Goal: Task Accomplishment & Management: Complete application form

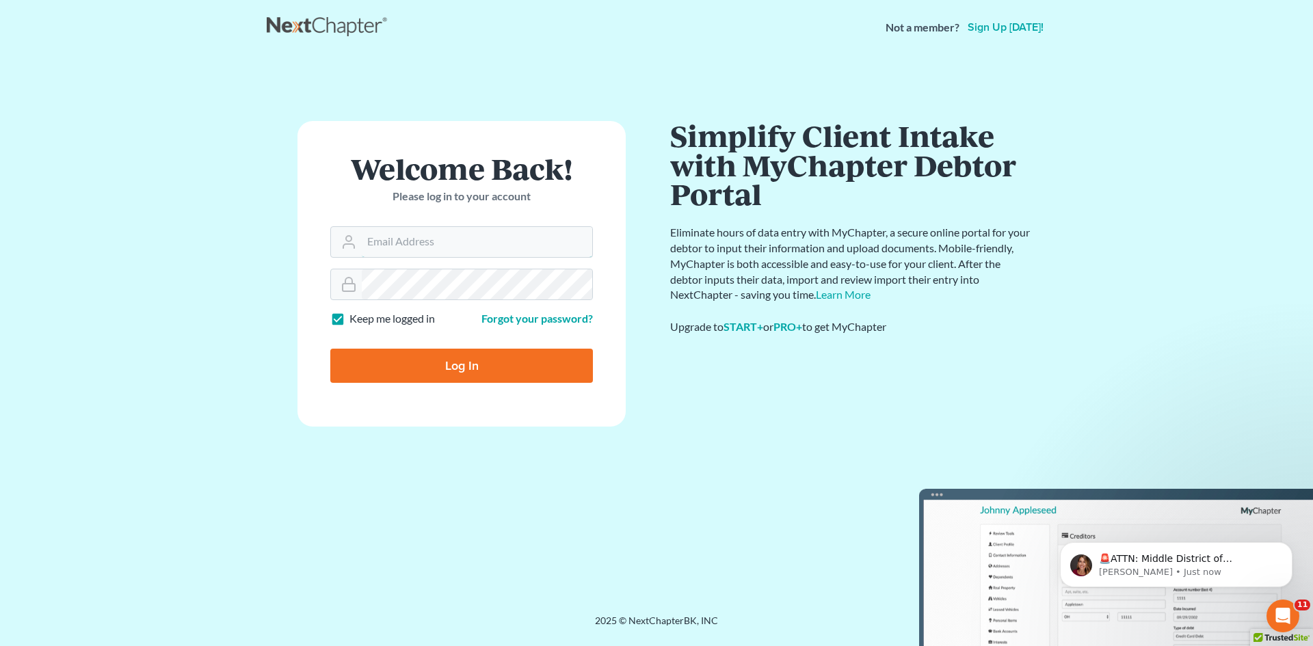
type input "[EMAIL_ADDRESS][DOMAIN_NAME]"
click at [443, 367] on input "Log In" at bounding box center [461, 366] width 263 height 34
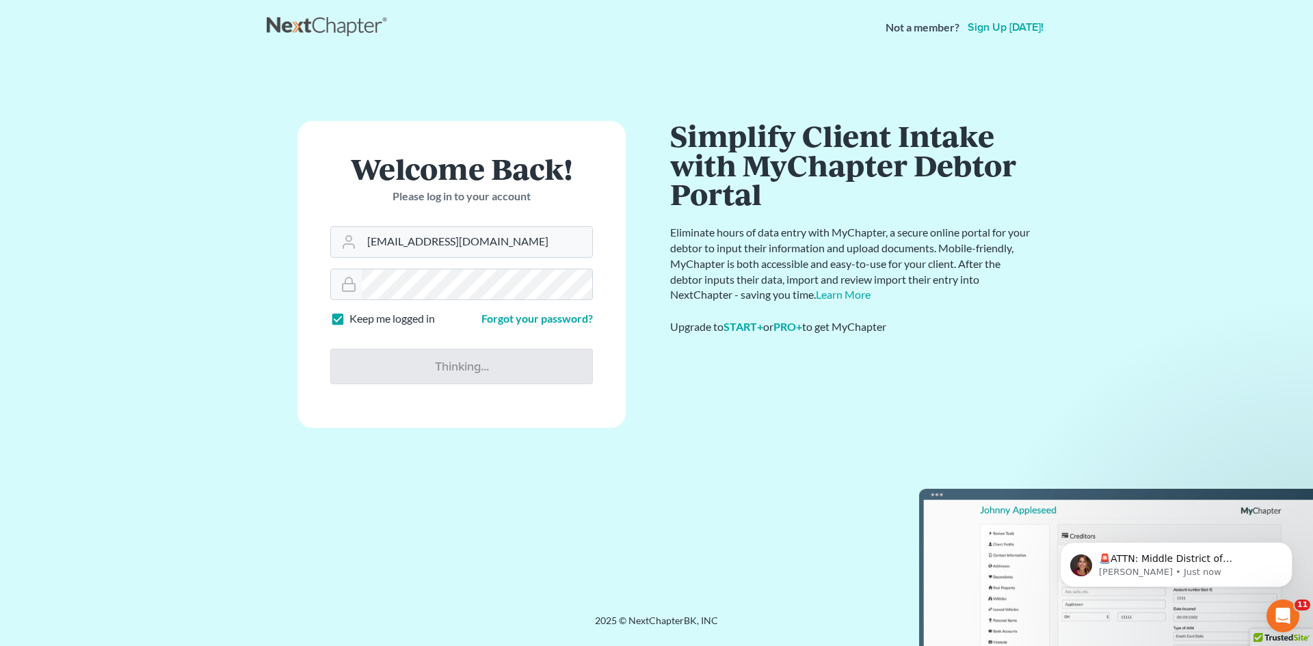
type input "Thinking..."
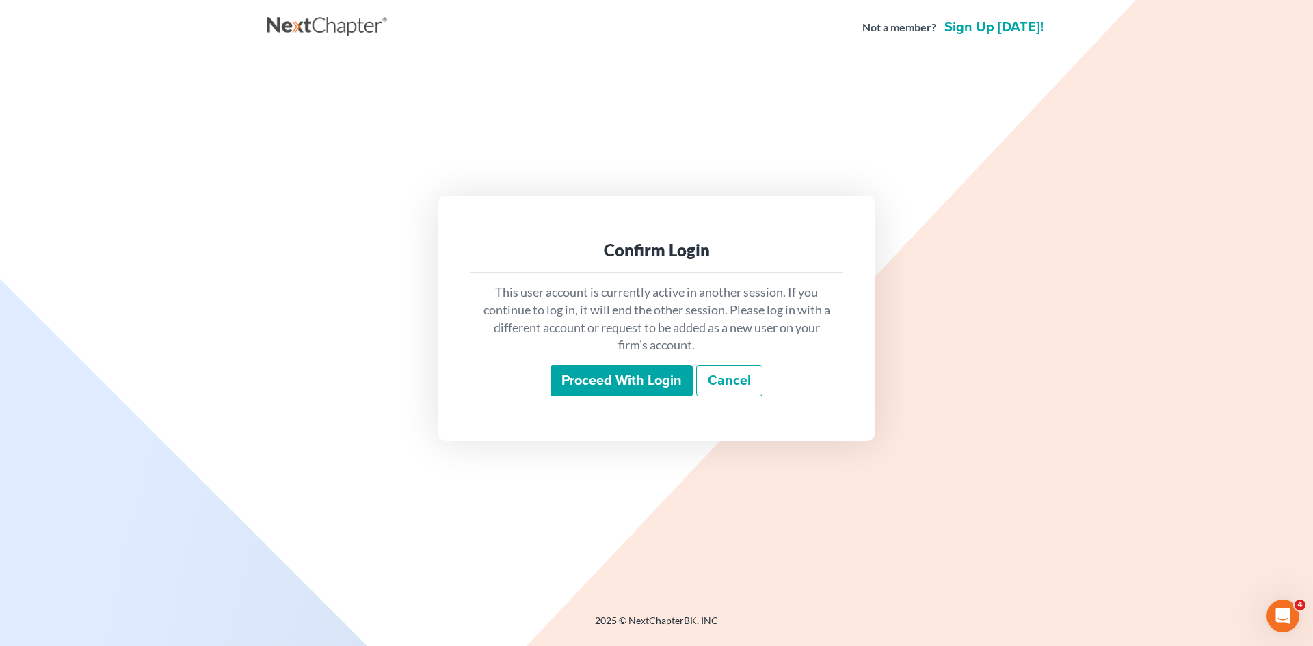
click at [633, 382] on input "Proceed with login" at bounding box center [621, 380] width 142 height 31
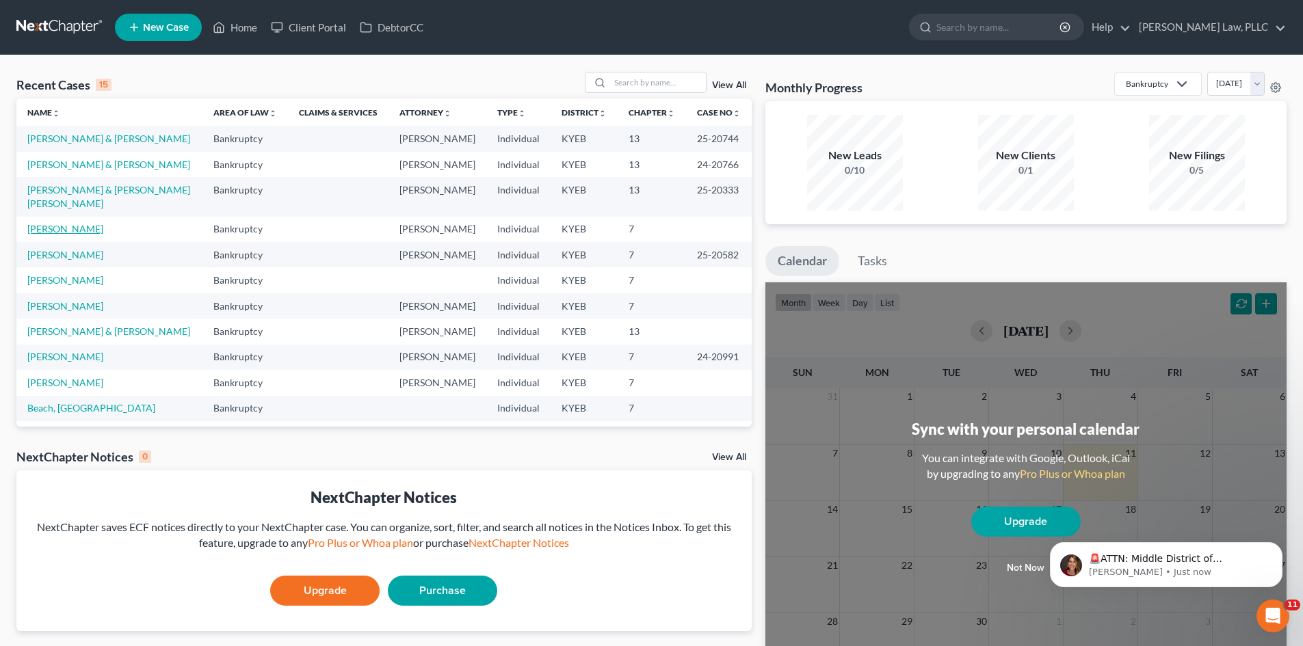
click at [62, 223] on link "[PERSON_NAME]" at bounding box center [65, 229] width 76 height 12
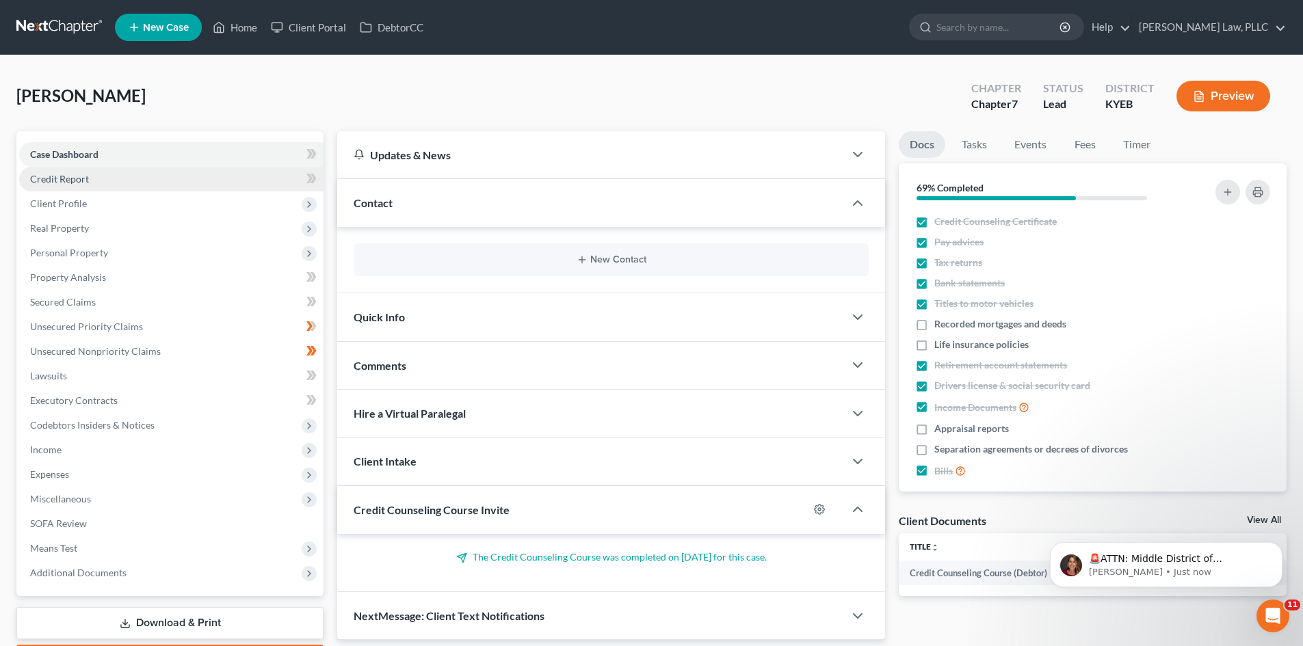
click at [68, 185] on link "Credit Report" at bounding box center [171, 179] width 304 height 25
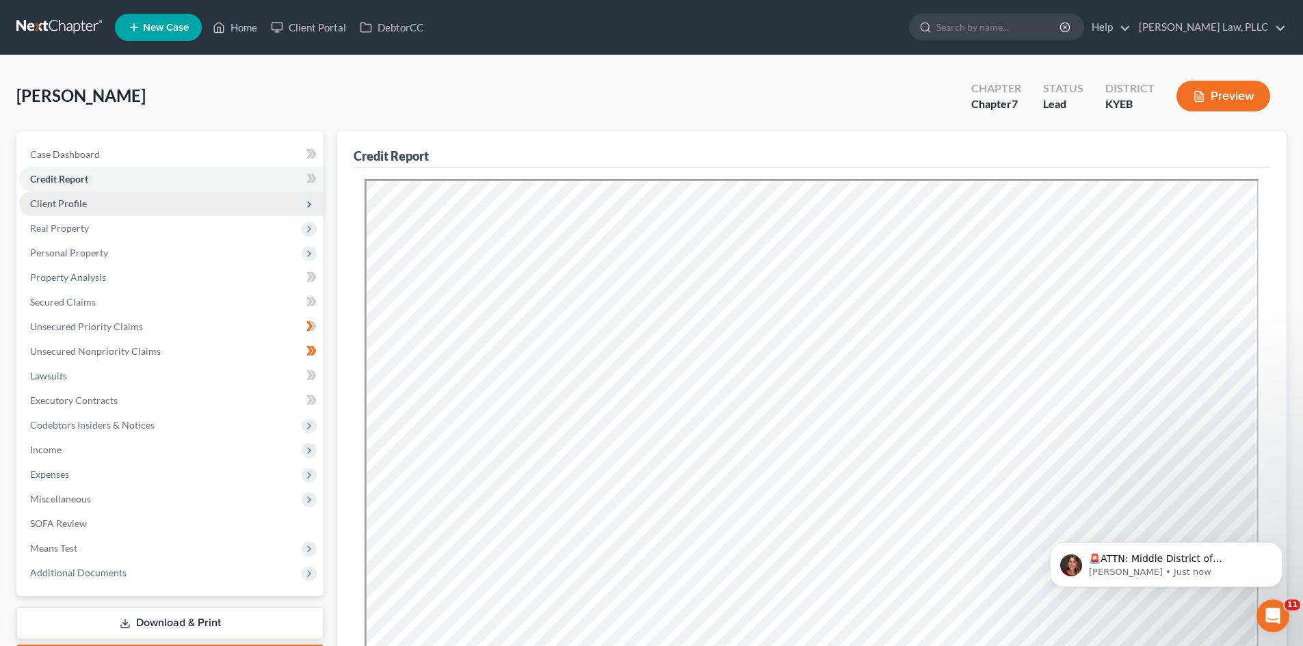
click at [72, 203] on span "Client Profile" at bounding box center [58, 204] width 57 height 12
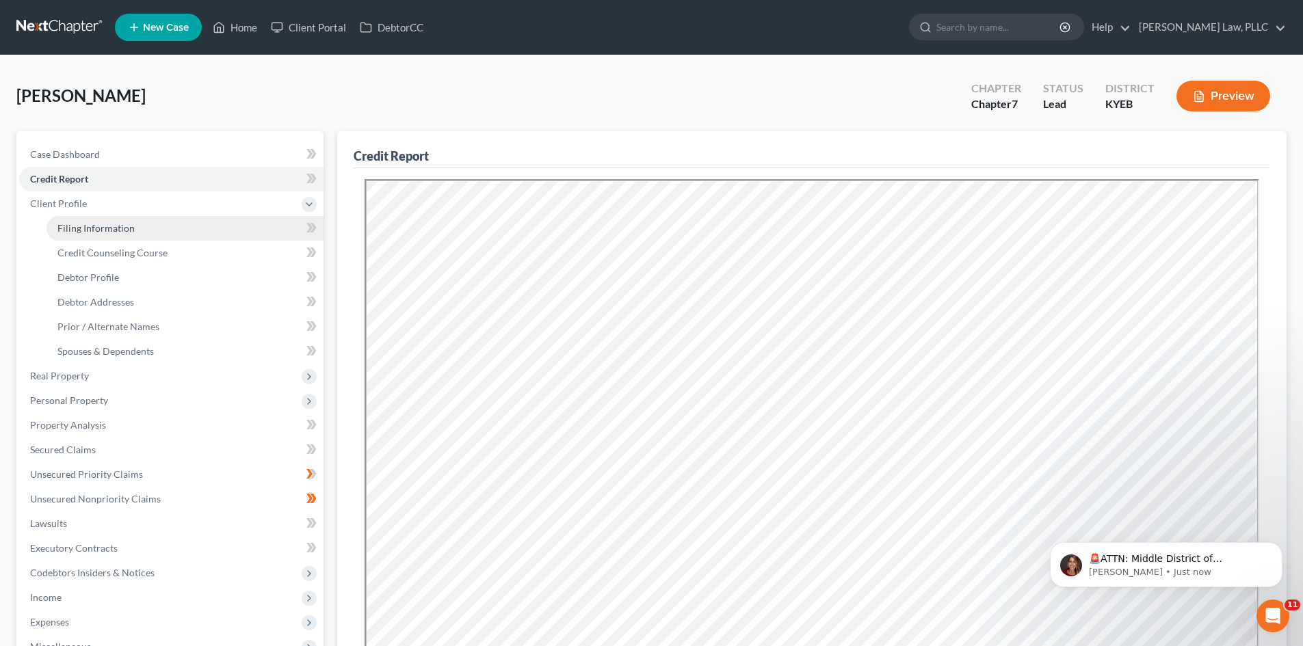
click at [75, 233] on span "Filing Information" at bounding box center [95, 228] width 77 height 12
select select "1"
select select "0"
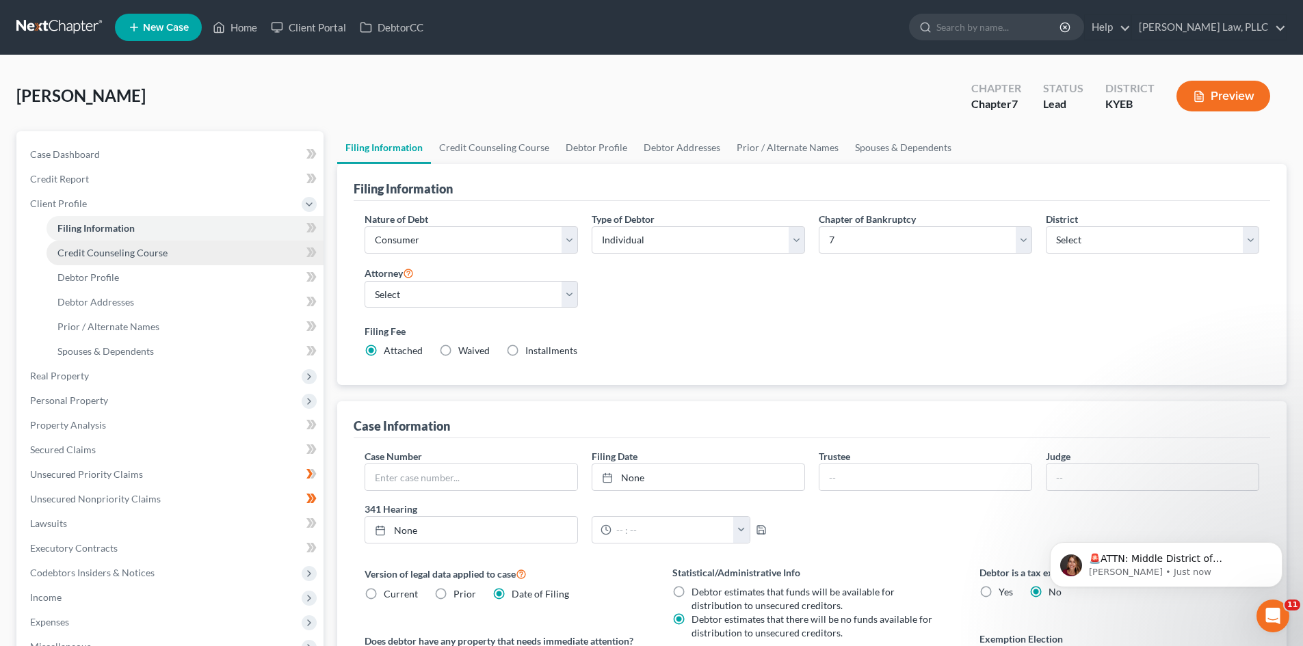
click at [122, 250] on span "Credit Counseling Course" at bounding box center [112, 253] width 110 height 12
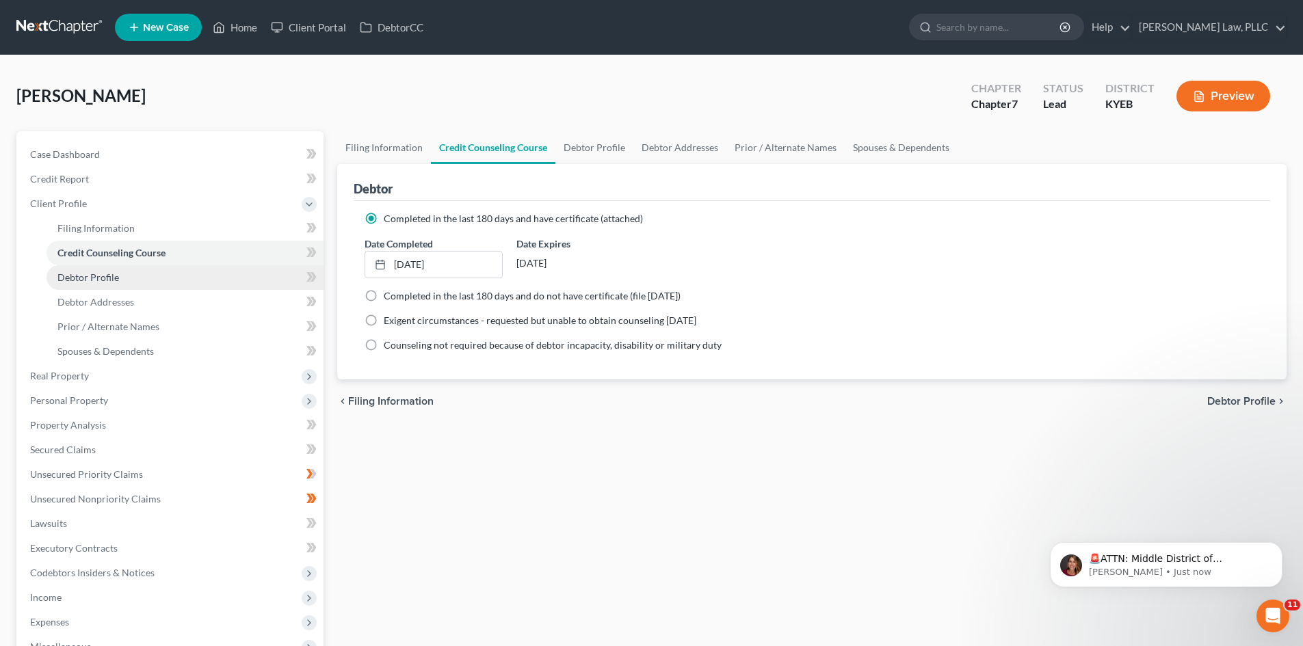
click at [83, 276] on span "Debtor Profile" at bounding box center [88, 277] width 62 height 12
select select "0"
select select "3"
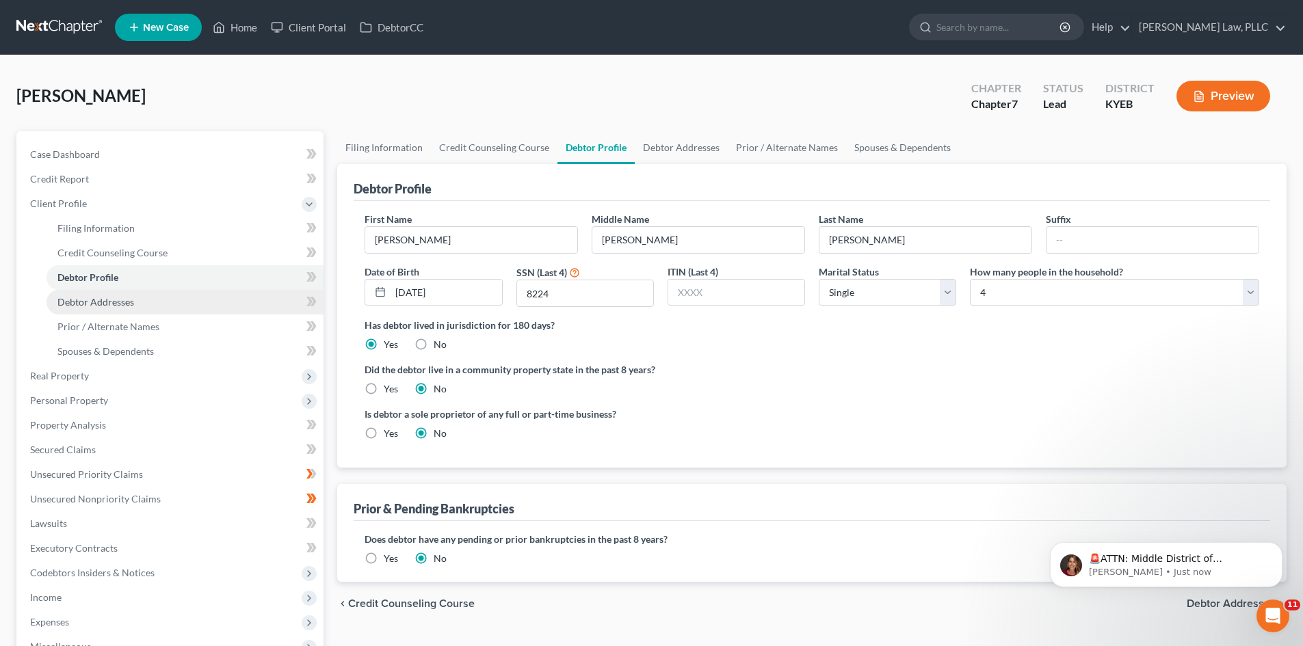
click at [97, 305] on span "Debtor Addresses" at bounding box center [95, 302] width 77 height 12
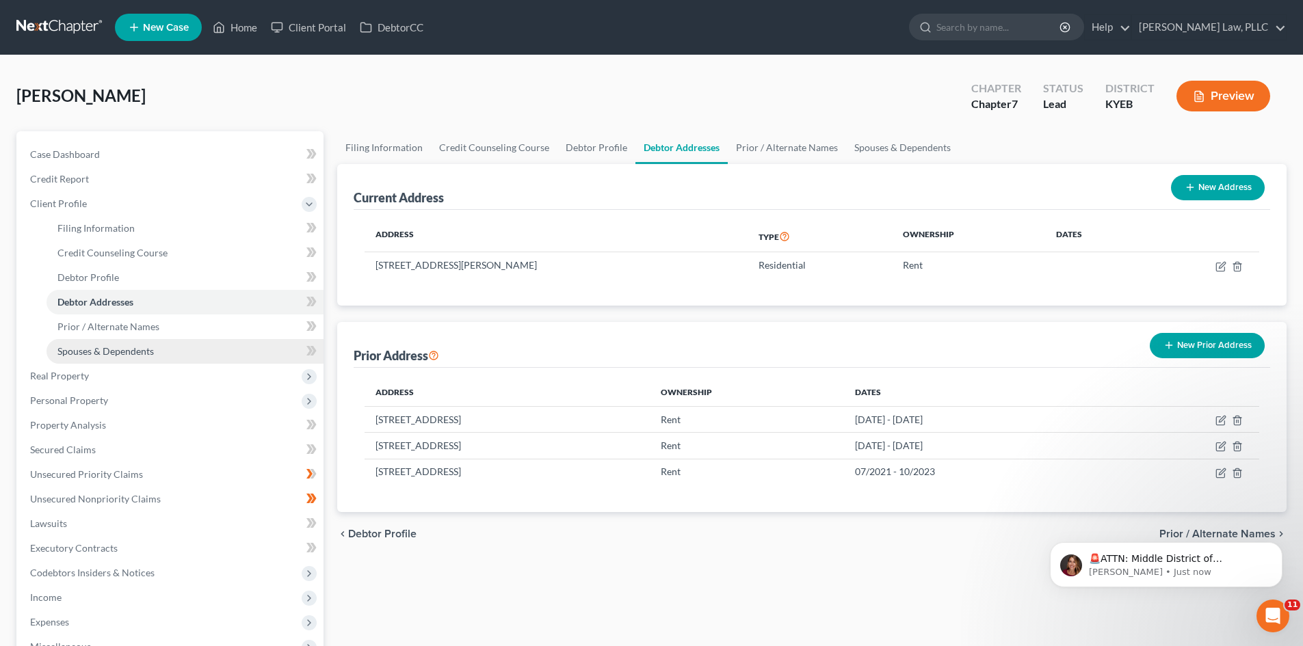
click at [103, 350] on span "Spouses & Dependents" at bounding box center [105, 351] width 96 height 12
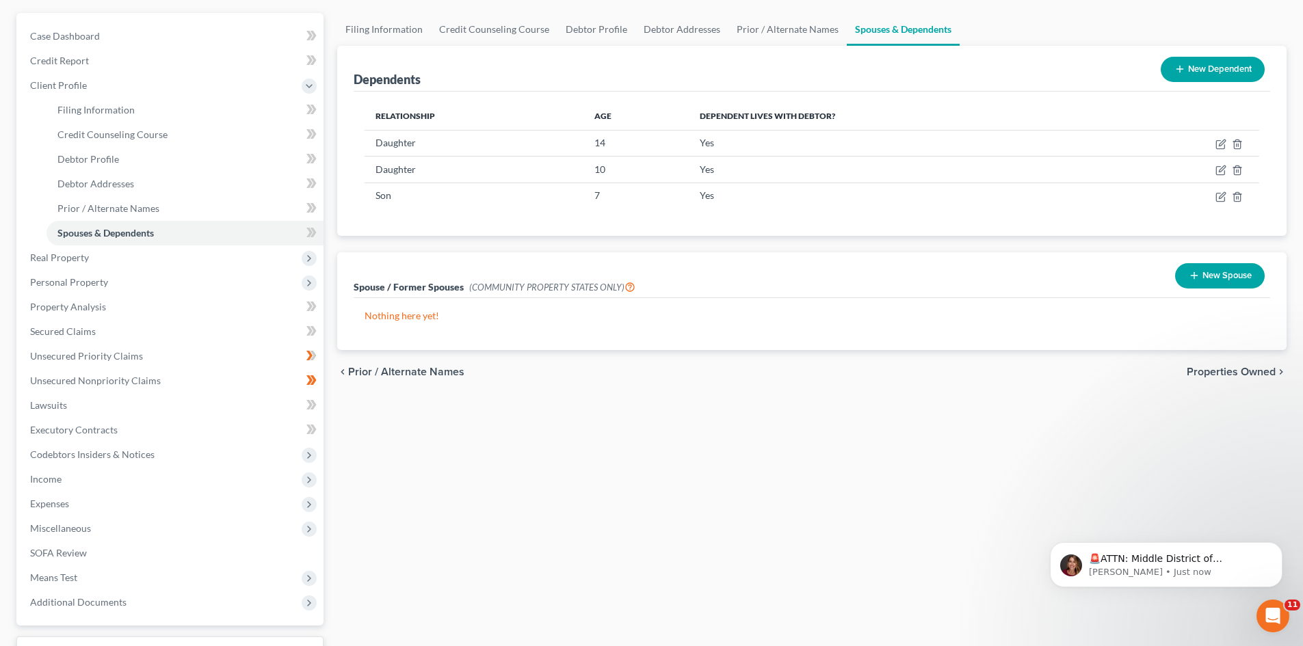
scroll to position [137, 0]
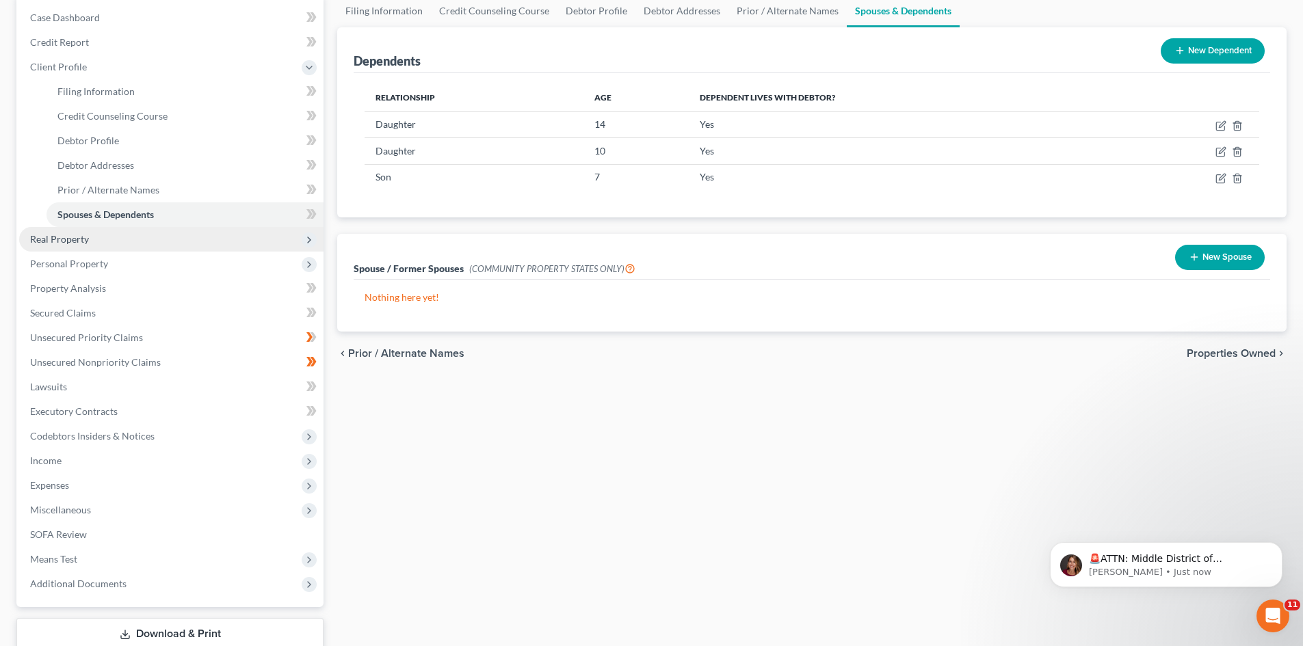
click at [77, 239] on span "Real Property" at bounding box center [59, 239] width 59 height 12
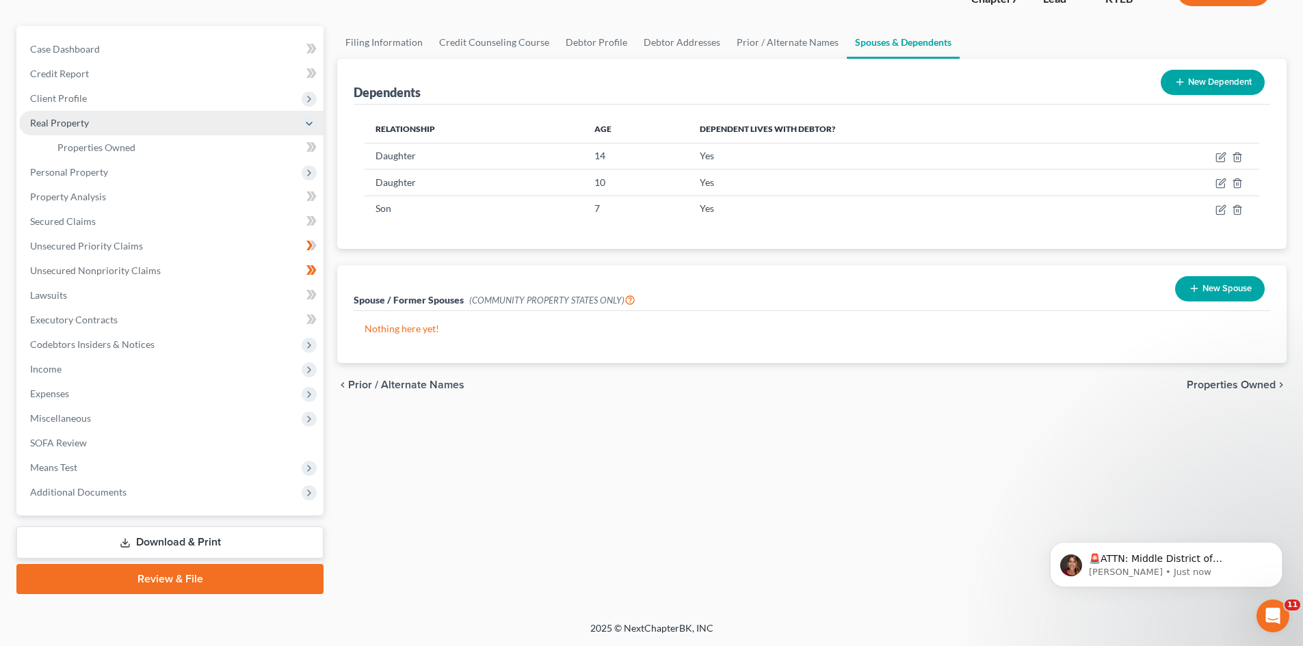
scroll to position [105, 0]
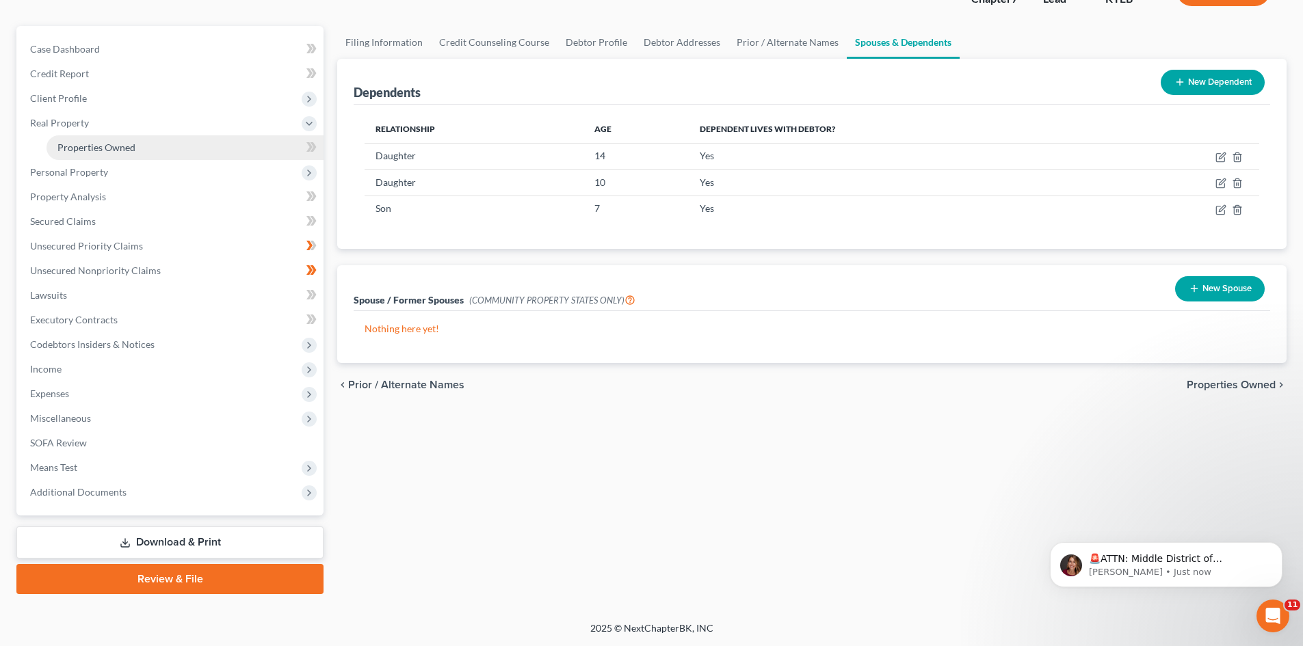
click at [121, 142] on span "Properties Owned" at bounding box center [96, 148] width 78 height 12
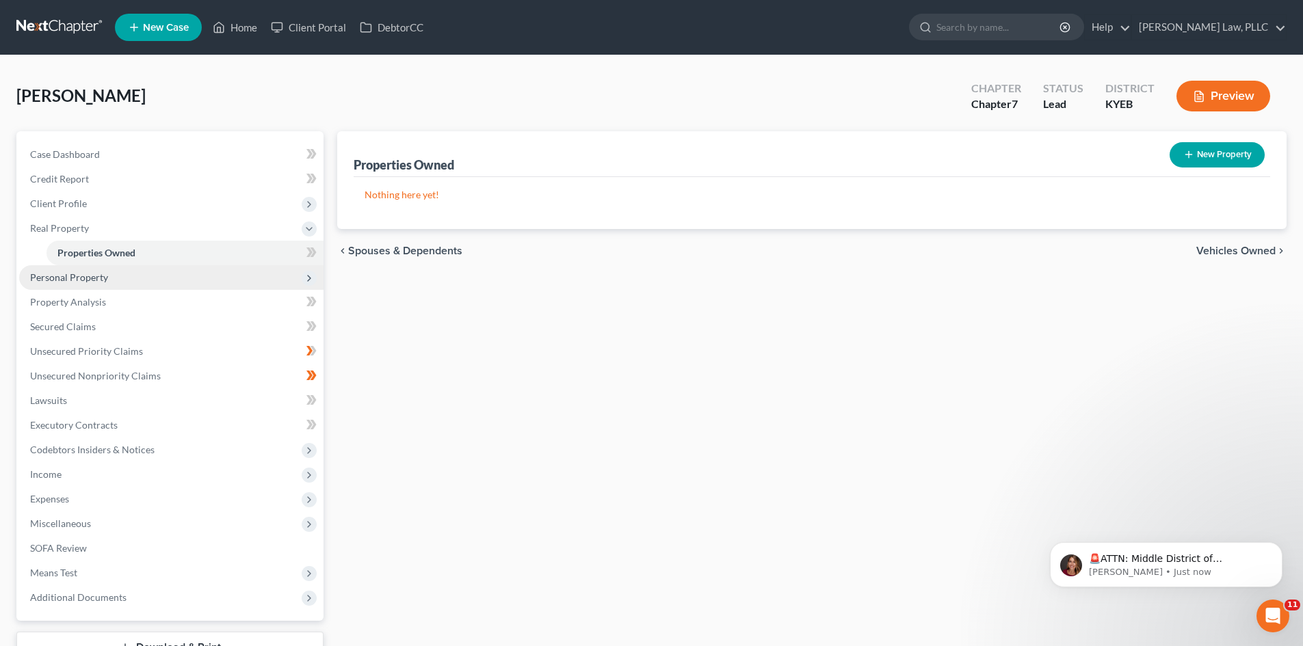
click at [71, 281] on span "Personal Property" at bounding box center [69, 277] width 78 height 12
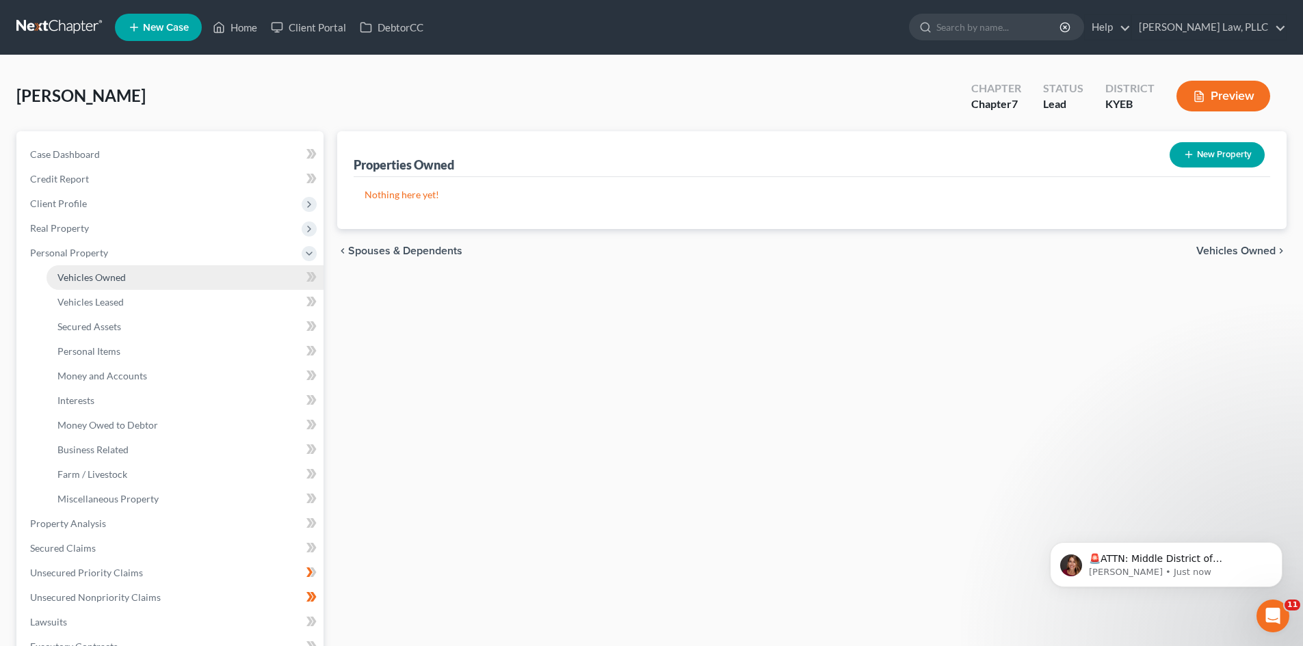
click at [83, 282] on span "Vehicles Owned" at bounding box center [91, 277] width 68 height 12
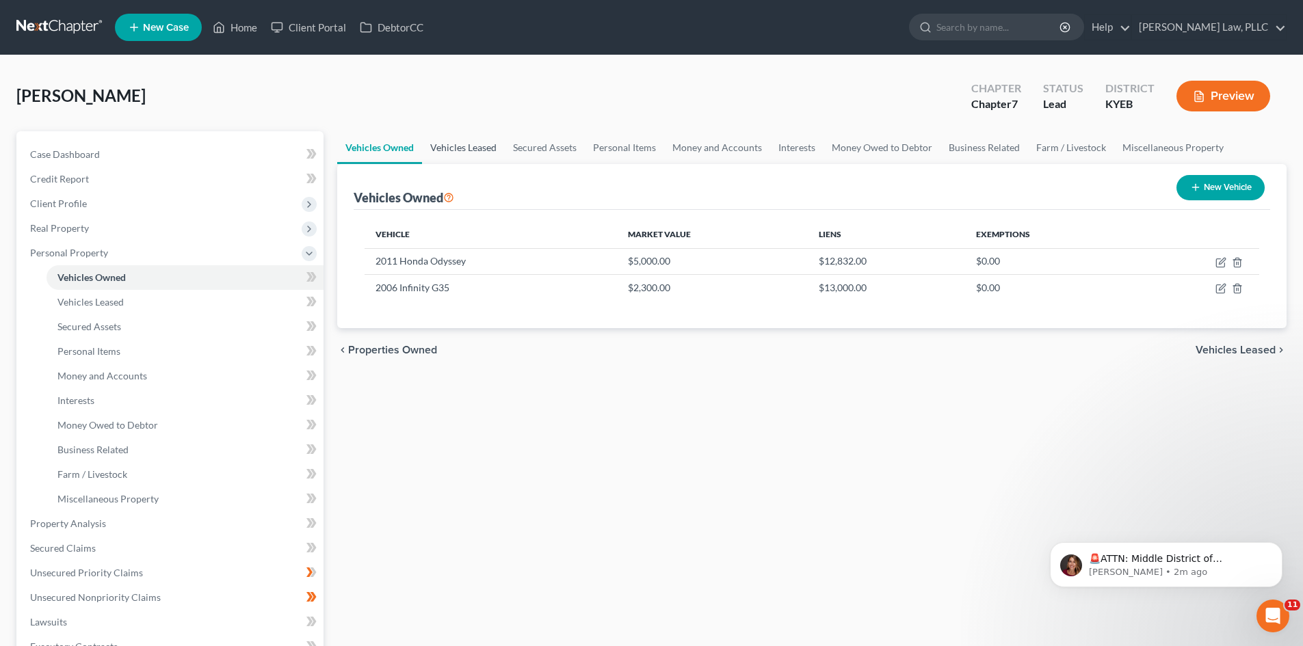
click at [466, 152] on link "Vehicles Leased" at bounding box center [463, 147] width 83 height 33
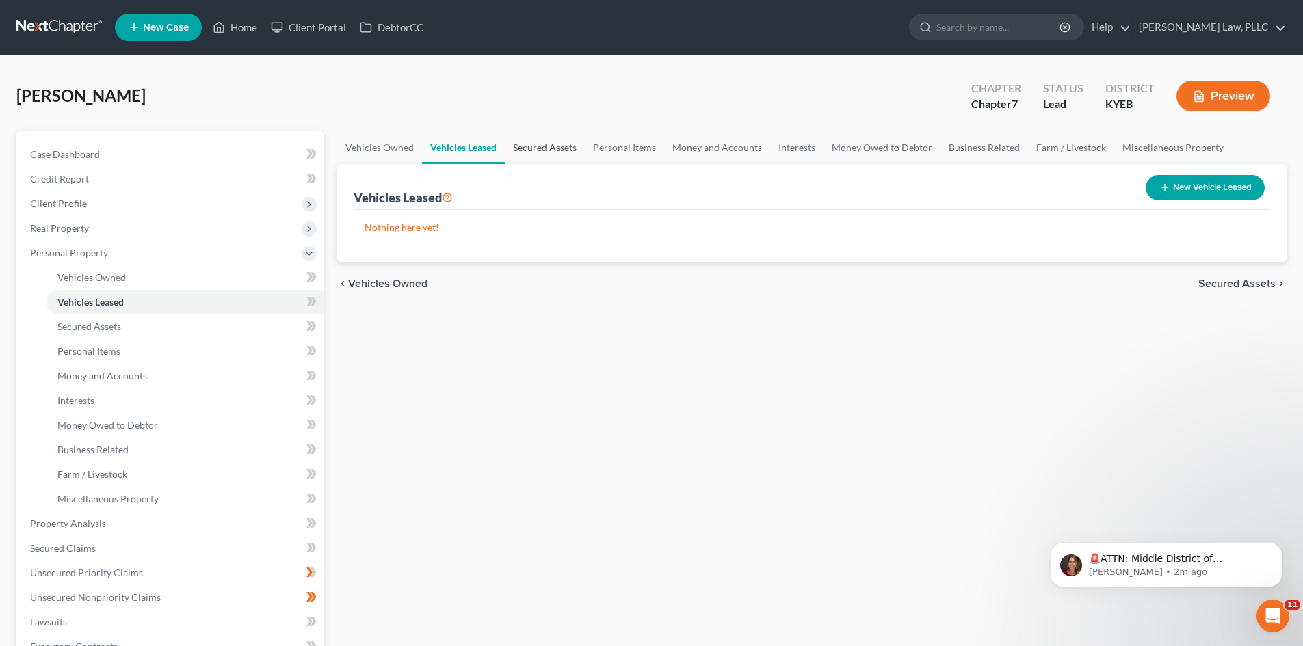
click at [569, 153] on link "Secured Assets" at bounding box center [545, 147] width 80 height 33
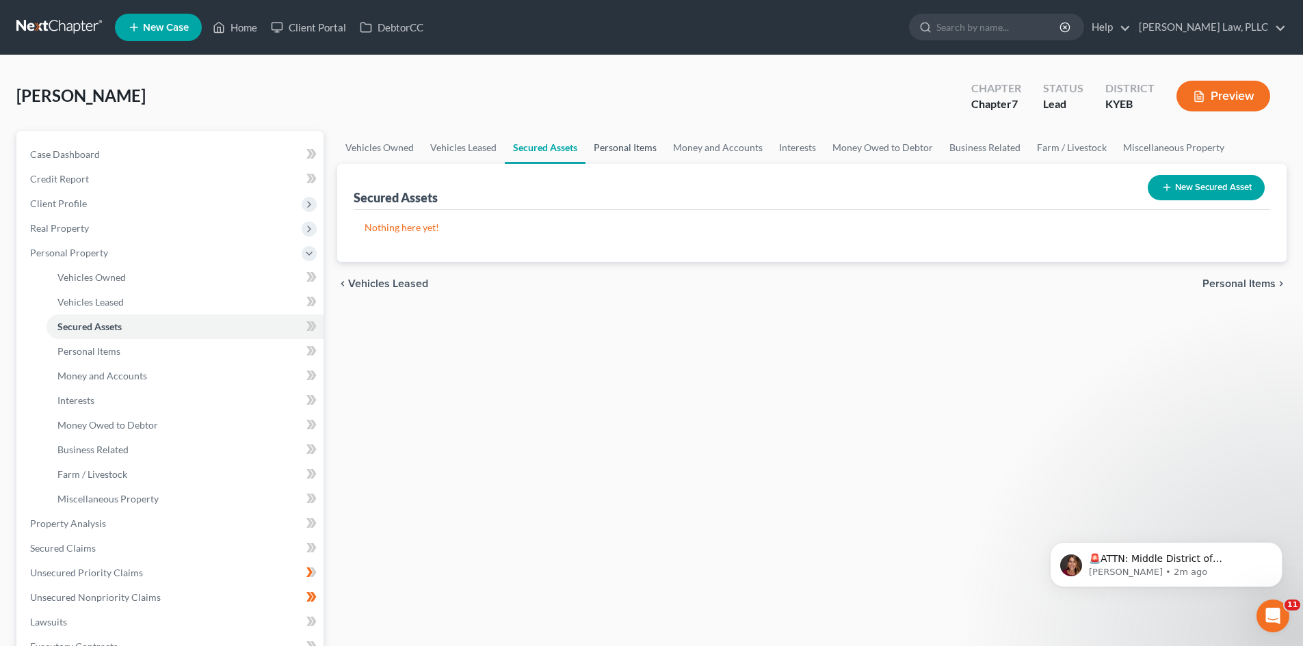
click at [643, 146] on link "Personal Items" at bounding box center [624, 147] width 79 height 33
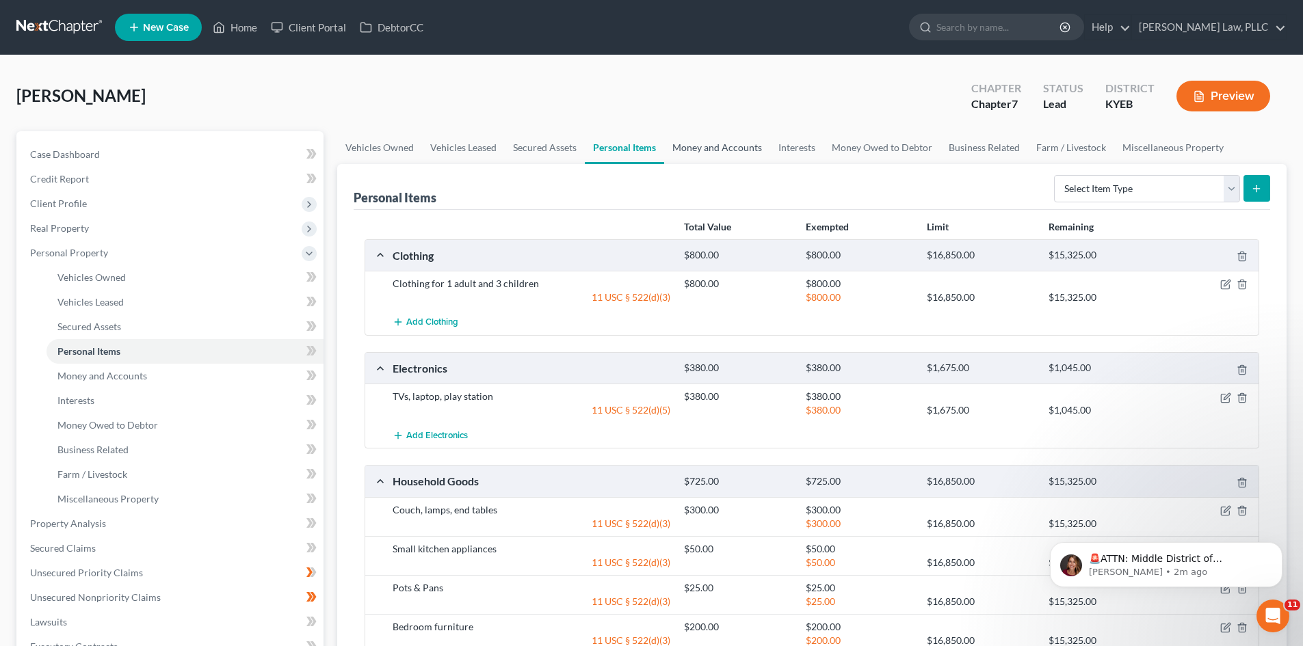
click at [708, 144] on link "Money and Accounts" at bounding box center [717, 147] width 106 height 33
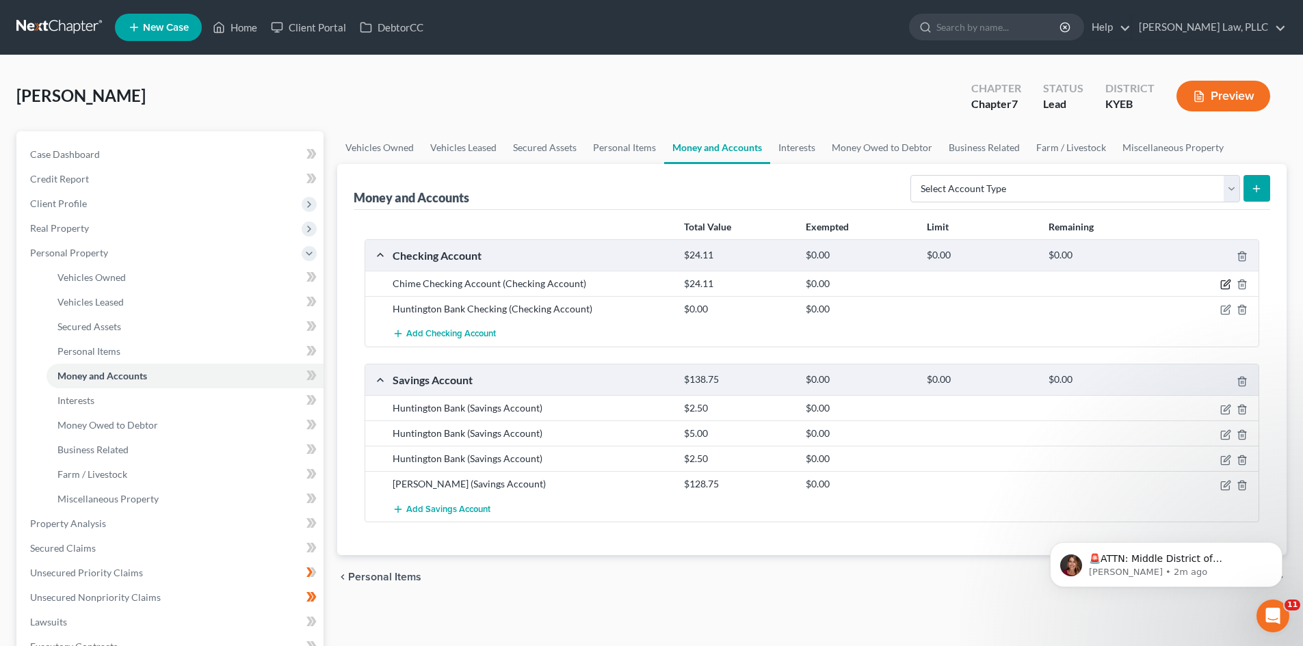
click at [1224, 284] on icon "button" at bounding box center [1226, 283] width 6 height 6
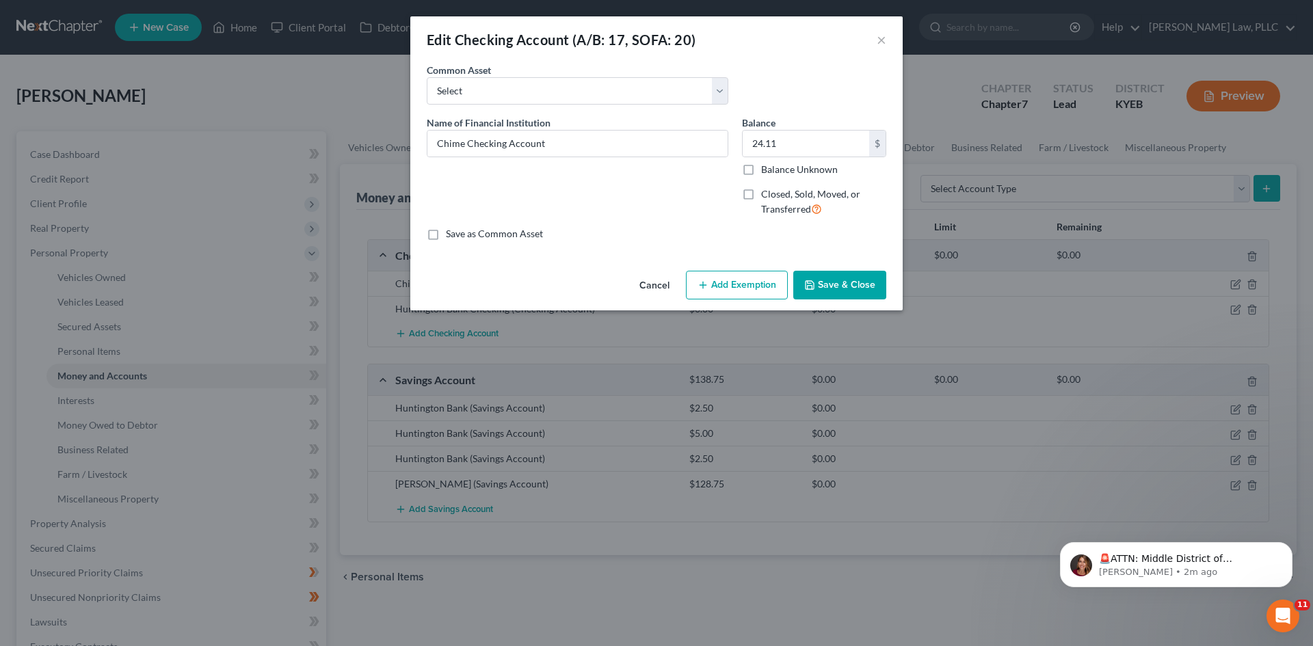
click at [726, 289] on button "Add Exemption" at bounding box center [737, 285] width 102 height 29
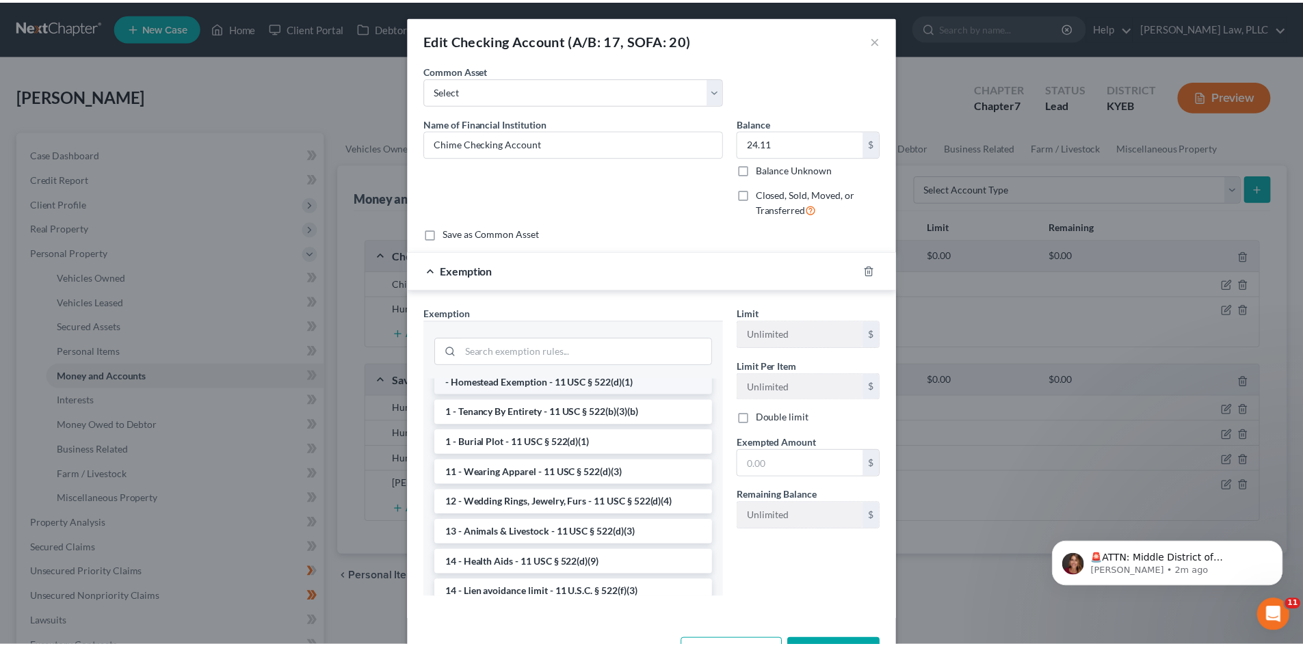
scroll to position [137, 0]
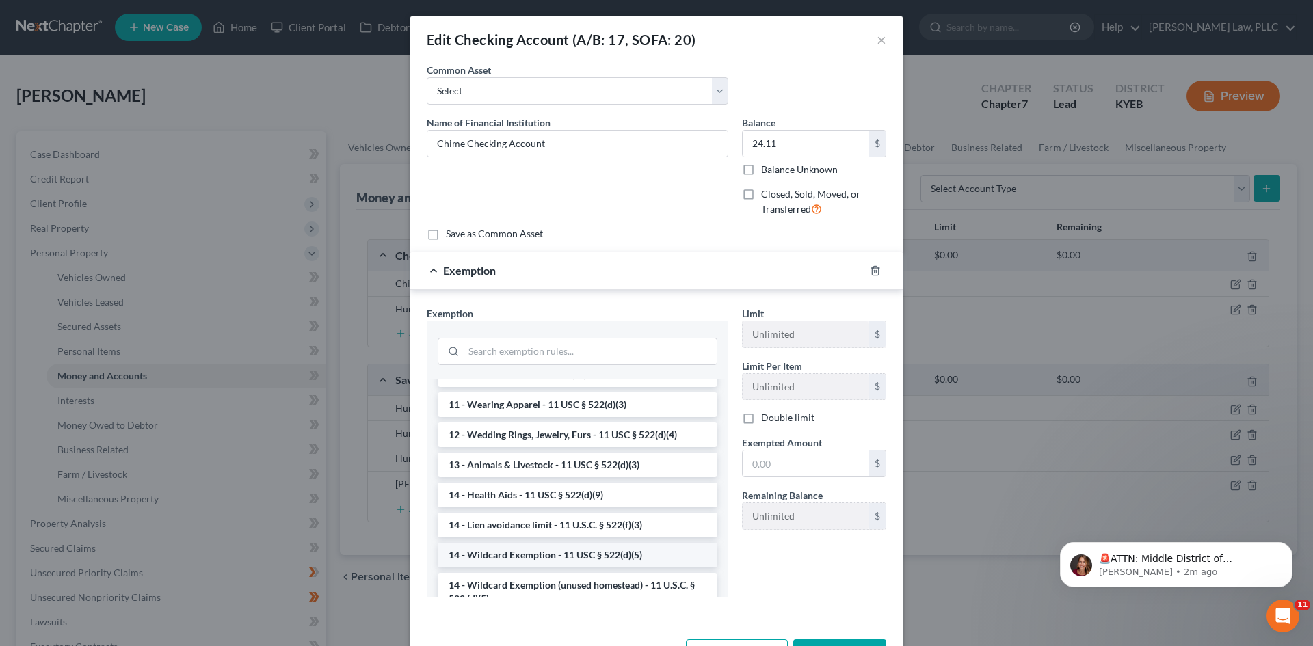
click at [603, 557] on li "14 - Wildcard Exemption - 11 USC § 522(d)(5)" at bounding box center [578, 555] width 280 height 25
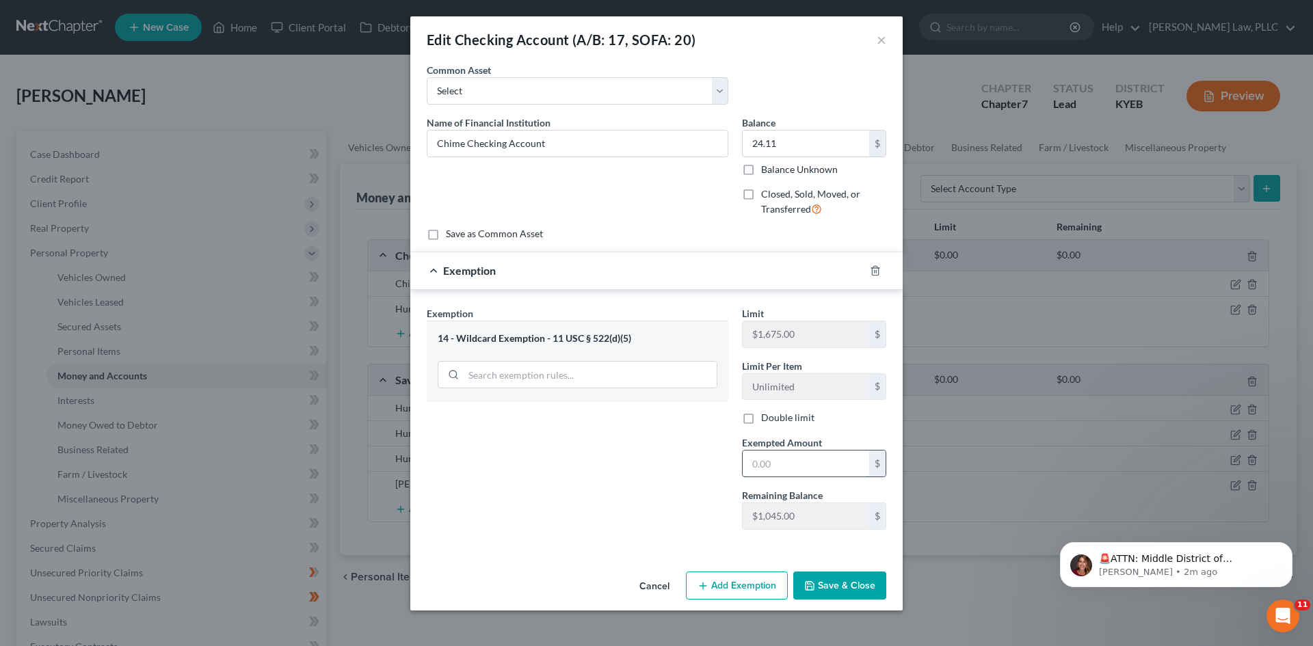
click at [783, 462] on input "text" at bounding box center [806, 464] width 127 height 26
type input "24.11"
click at [839, 581] on button "Save & Close" at bounding box center [839, 586] width 93 height 29
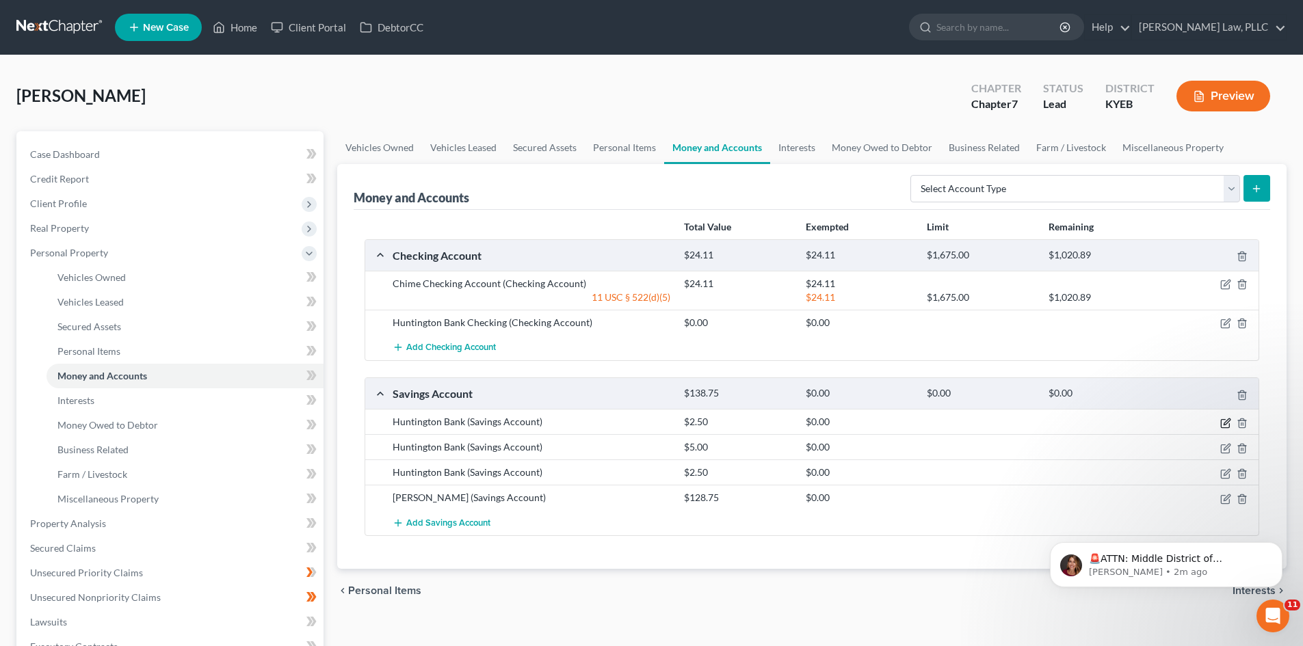
click at [1225, 422] on icon "button" at bounding box center [1226, 422] width 6 height 6
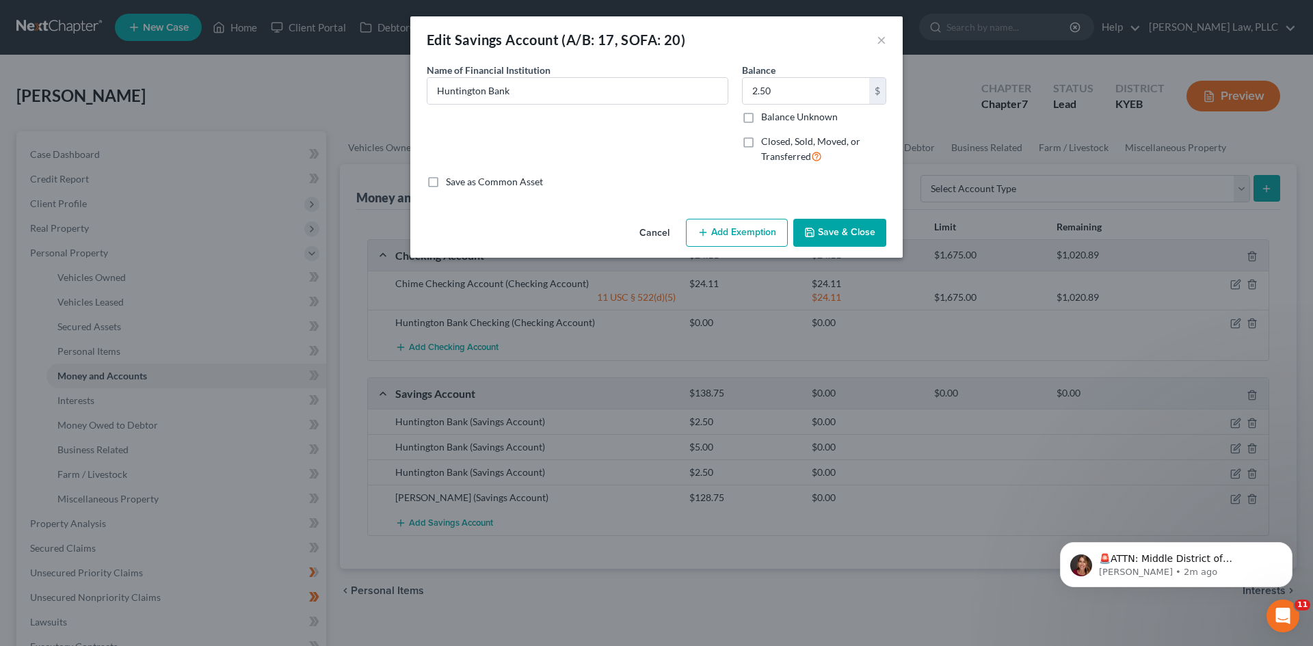
click at [777, 237] on button "Add Exemption" at bounding box center [737, 233] width 102 height 29
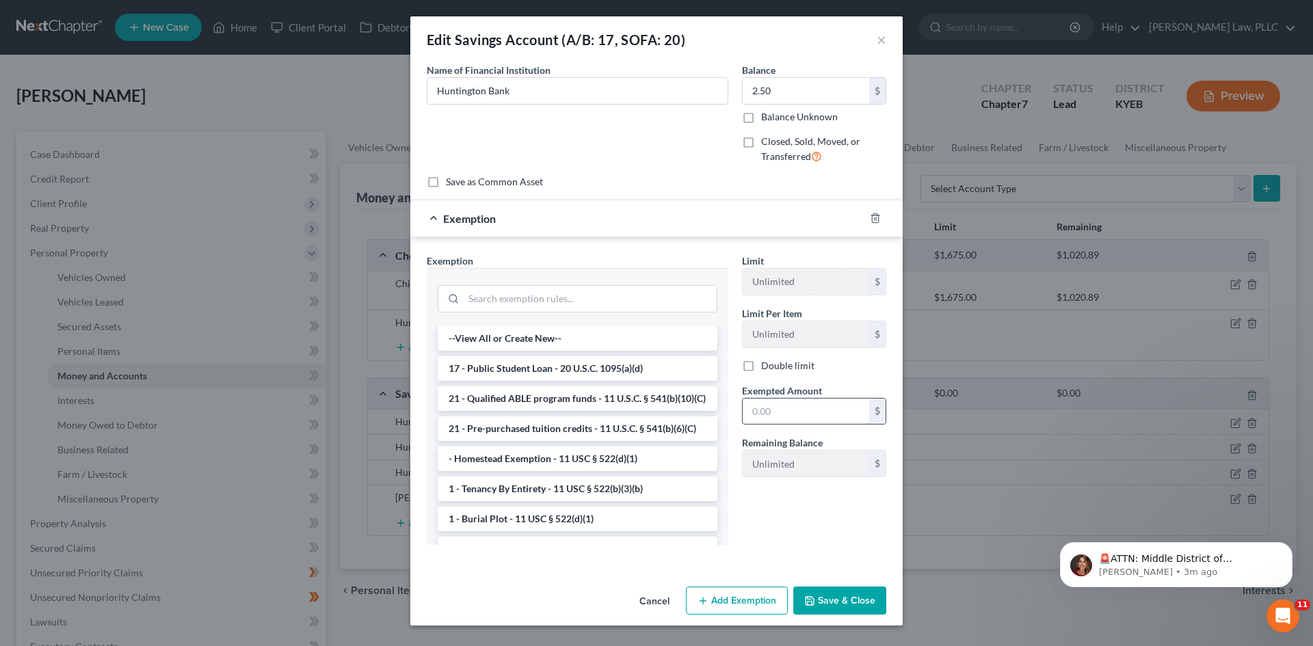
click at [786, 404] on input "text" at bounding box center [806, 412] width 127 height 26
type input "2.50"
click at [866, 605] on button "Save & Close" at bounding box center [839, 601] width 93 height 29
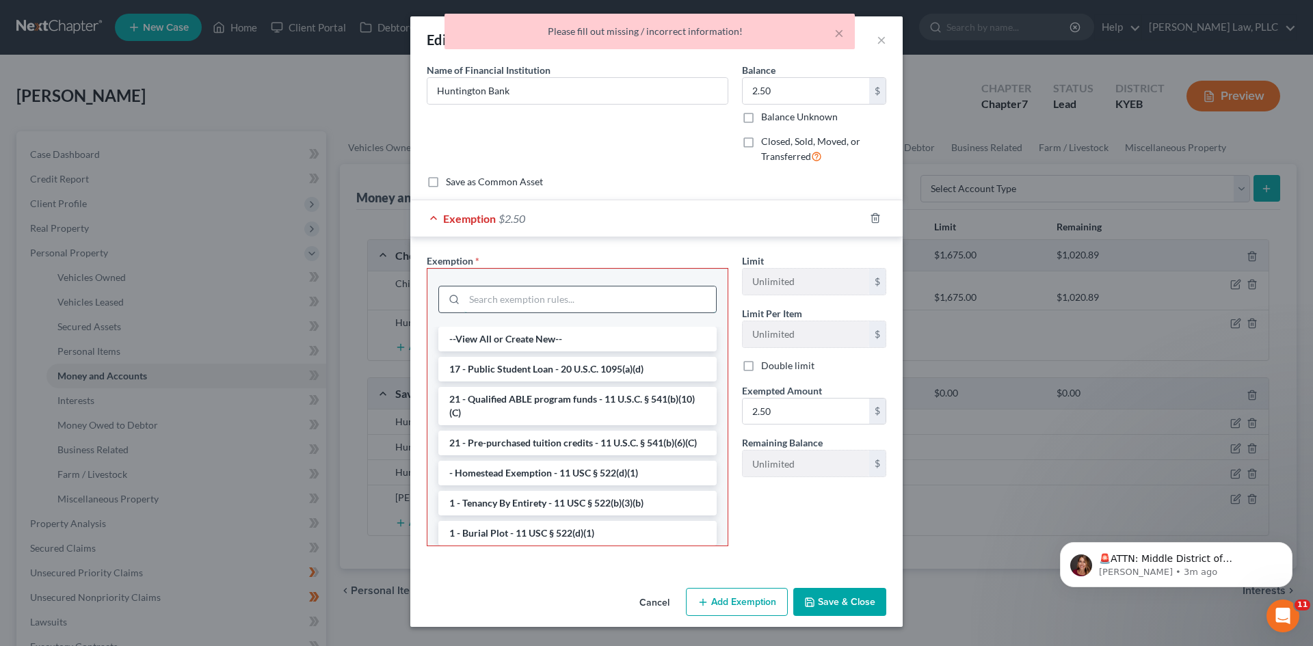
click at [536, 303] on input "search" at bounding box center [590, 300] width 252 height 26
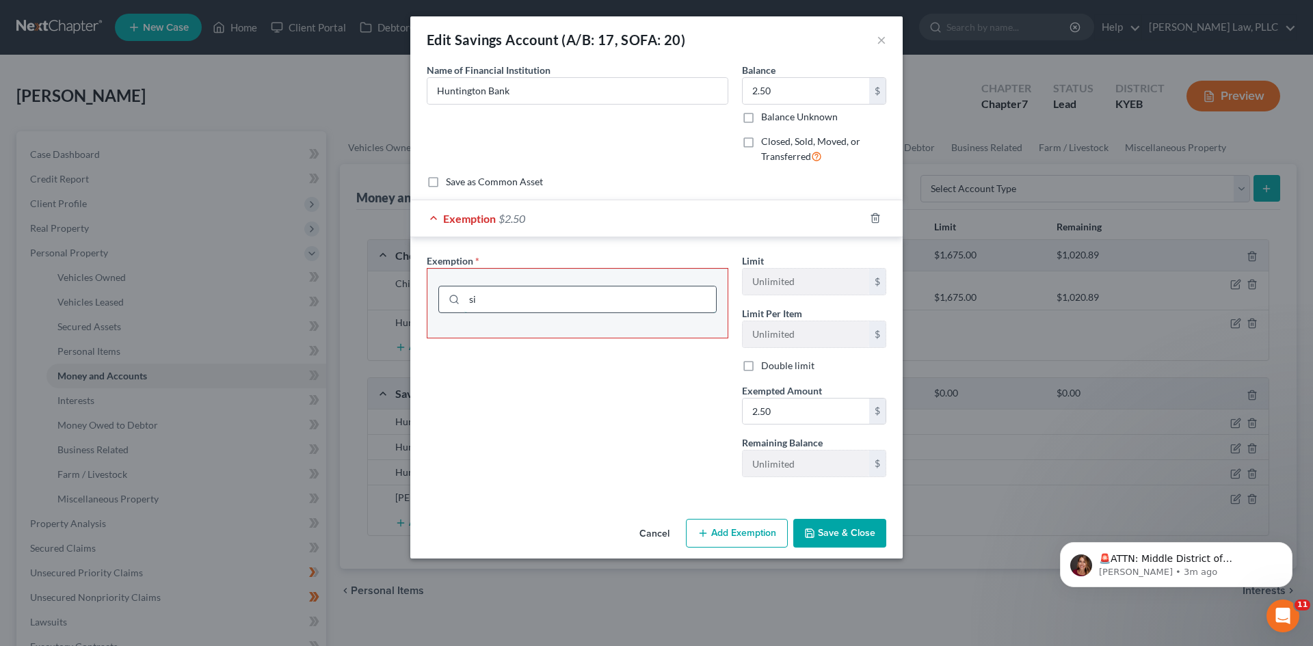
type input "s"
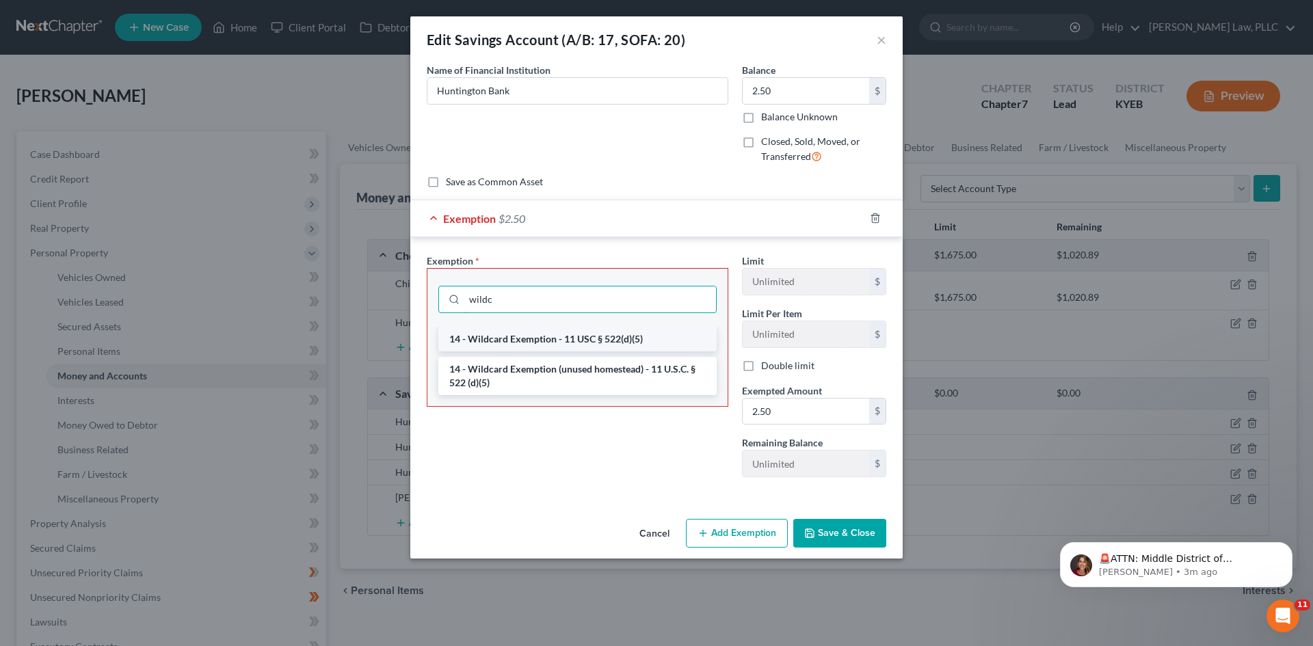
type input "wildc"
click at [535, 345] on li "14 - Wildcard Exemption - 11 USC § 522(d)(5)" at bounding box center [577, 339] width 278 height 25
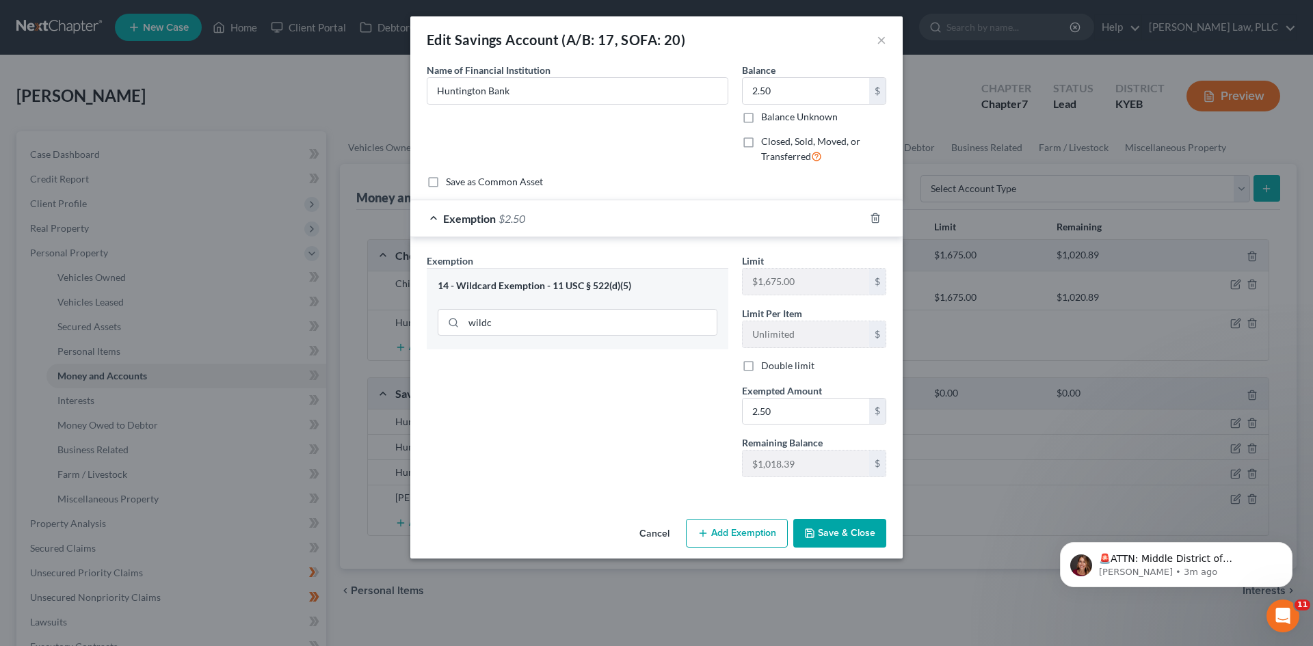
click at [843, 529] on button "Save & Close" at bounding box center [839, 533] width 93 height 29
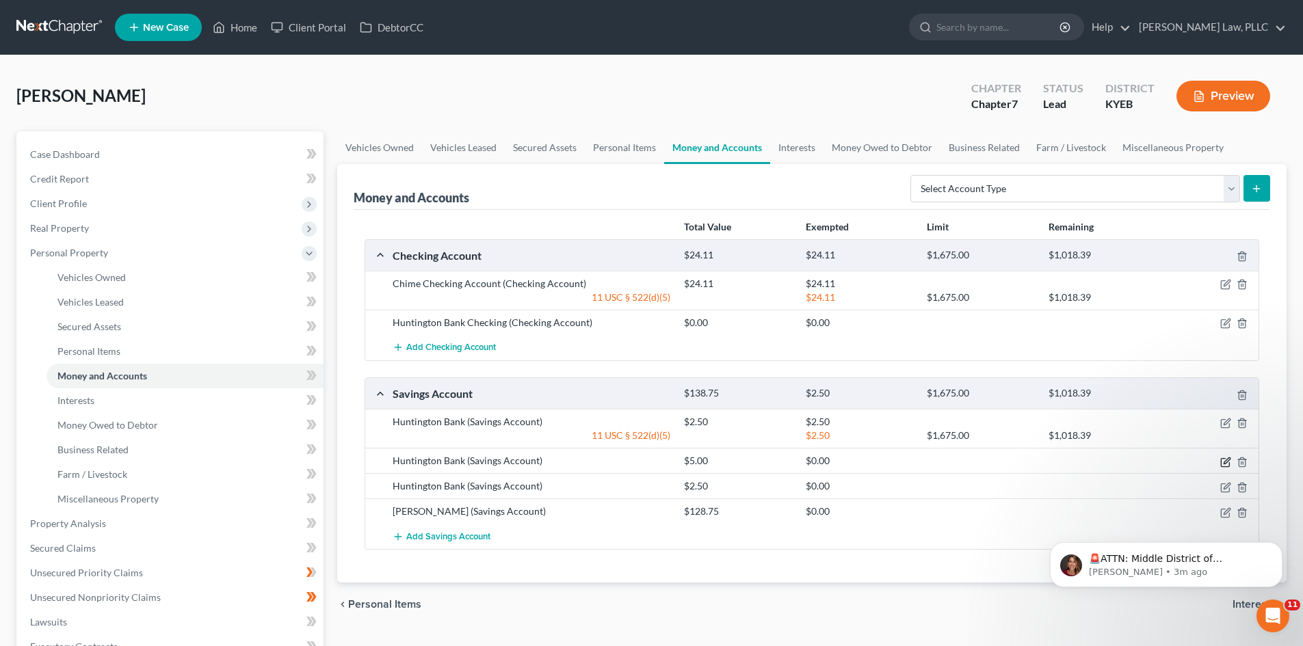
click at [1223, 462] on icon "button" at bounding box center [1225, 462] width 11 height 11
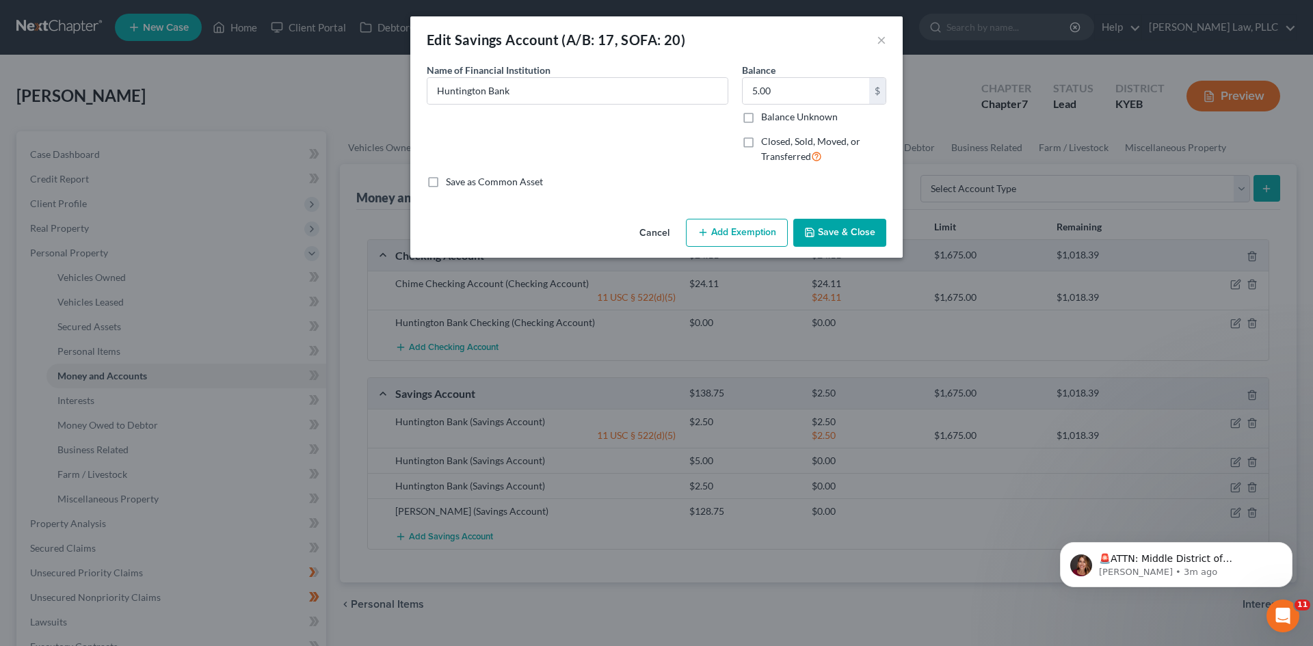
click at [767, 240] on button "Add Exemption" at bounding box center [737, 233] width 102 height 29
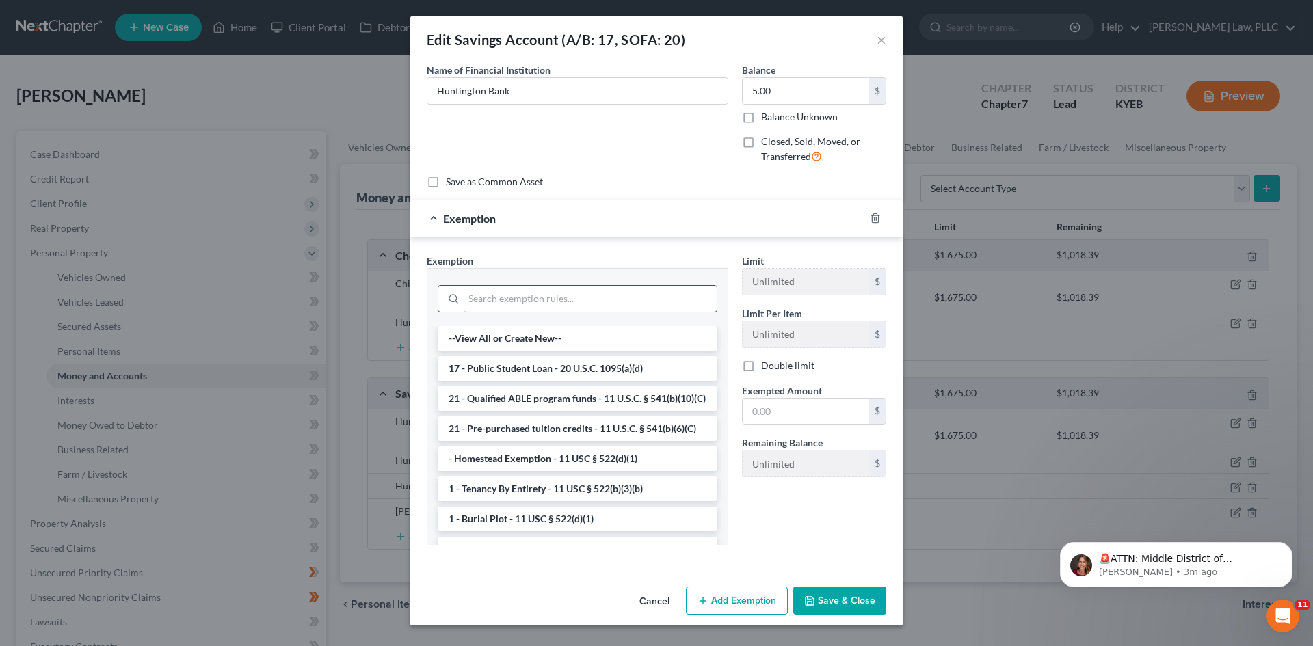
click at [563, 288] on input "search" at bounding box center [590, 299] width 253 height 26
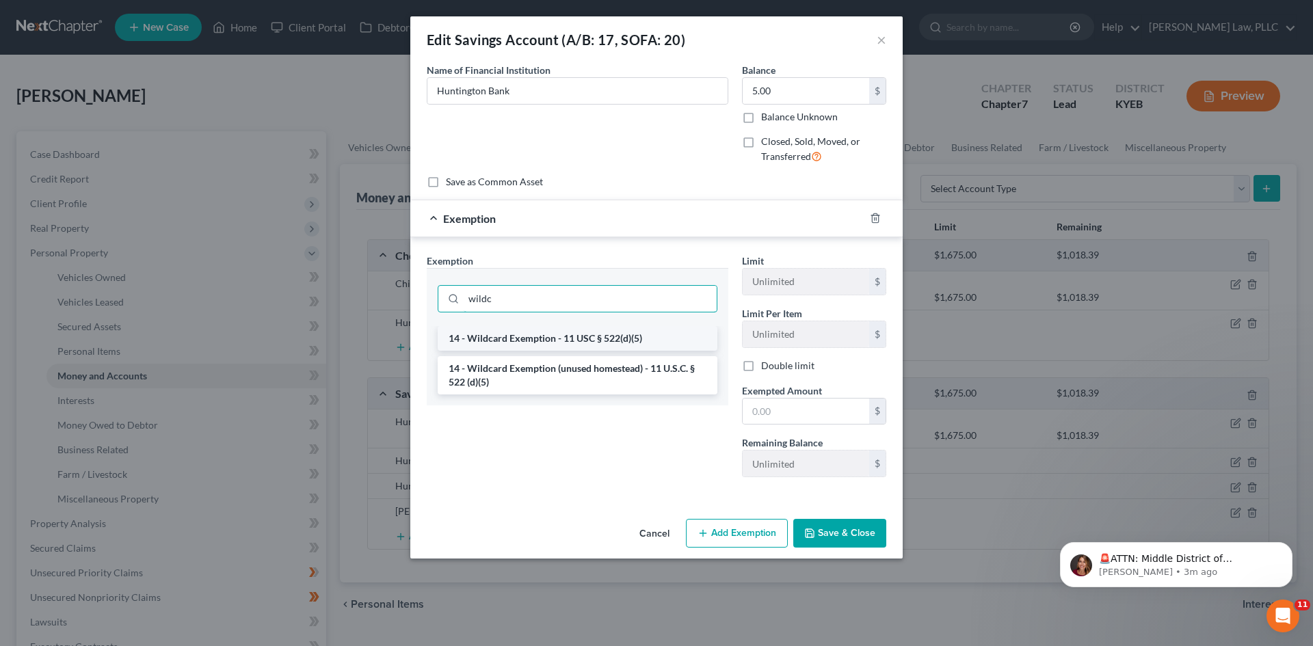
type input "wildc"
click at [529, 337] on li "14 - Wildcard Exemption - 11 USC § 522(d)(5)" at bounding box center [578, 338] width 280 height 25
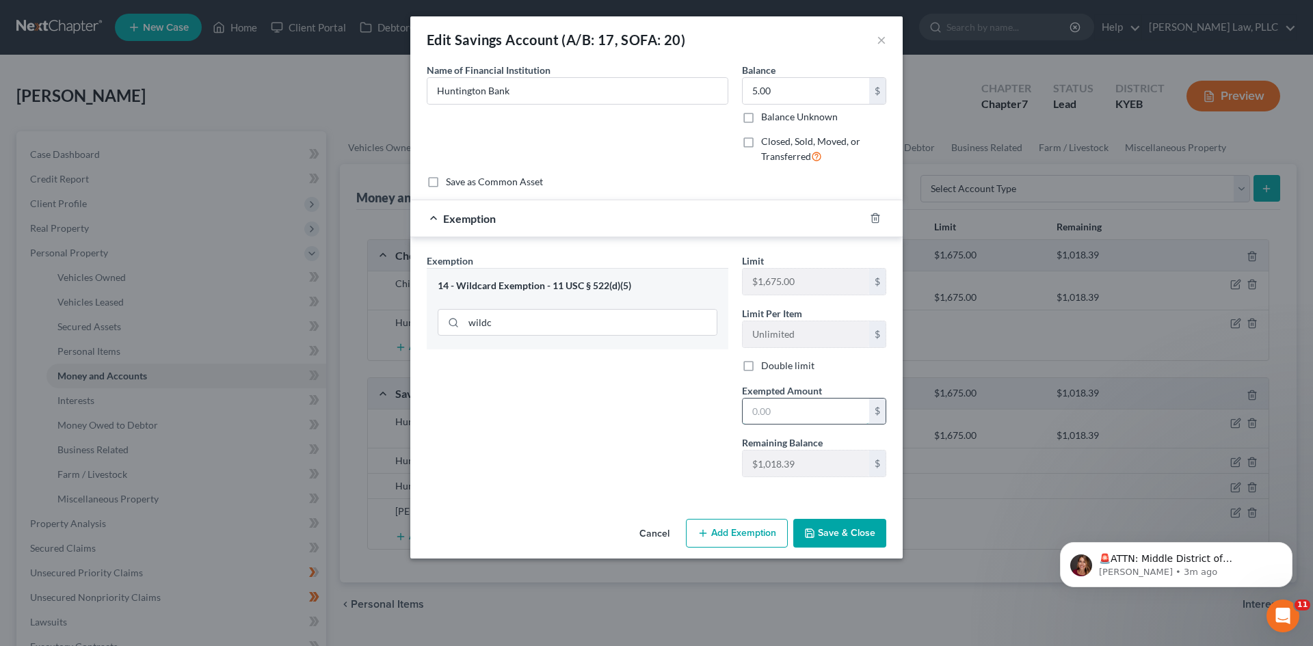
click at [836, 407] on input "text" at bounding box center [806, 412] width 127 height 26
type input "5"
click at [674, 380] on div "Exemption Set must be selected for CA. Exemption * 14 - Wildcard Exemption - 11…" at bounding box center [577, 371] width 315 height 235
click at [844, 522] on button "Save & Close" at bounding box center [839, 533] width 93 height 29
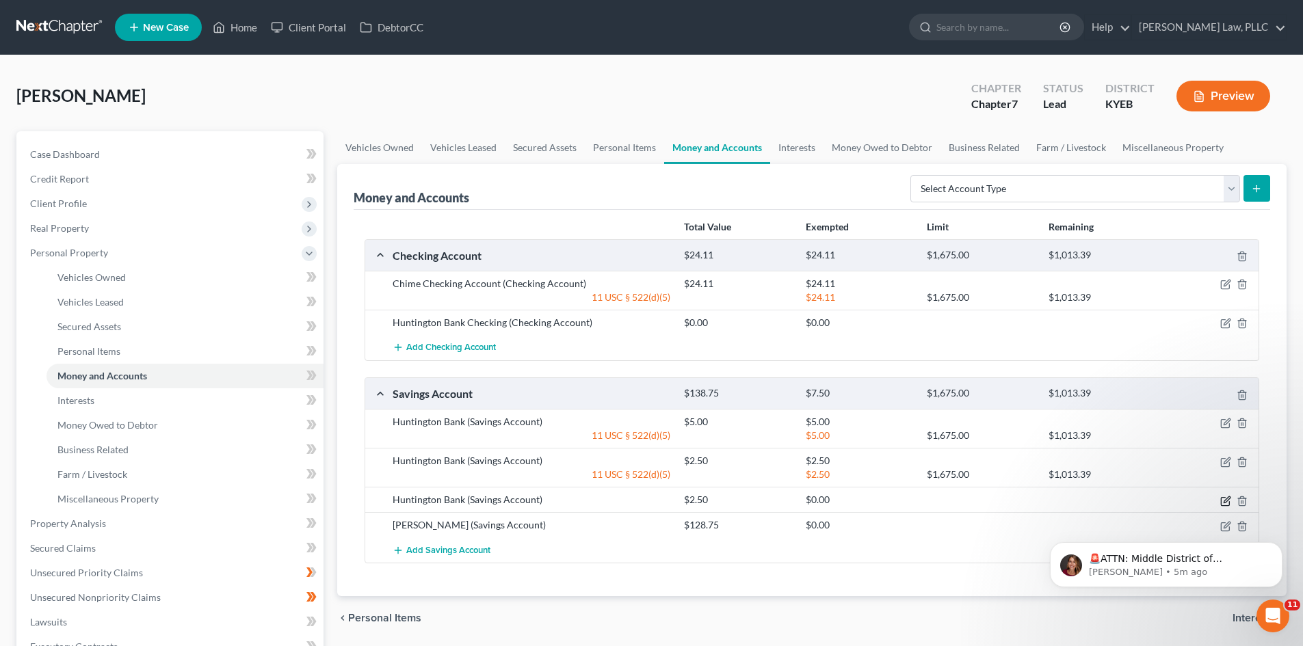
click at [1221, 502] on icon "button" at bounding box center [1225, 501] width 11 height 11
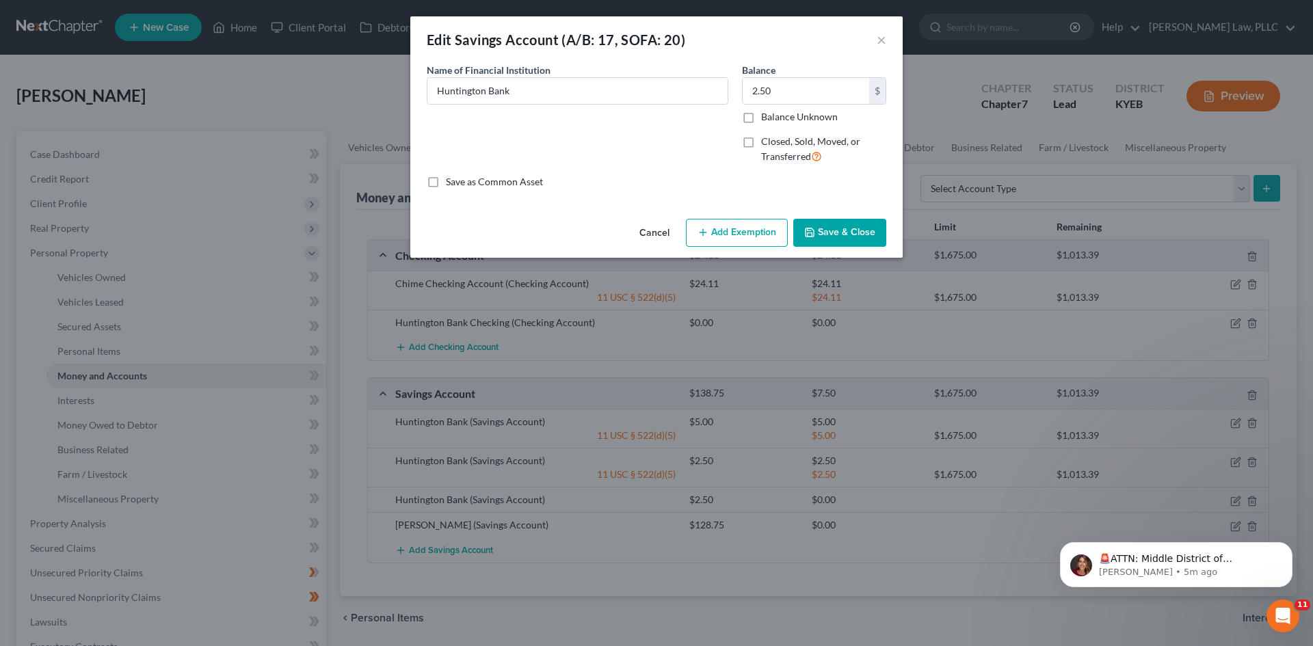
click at [756, 237] on button "Add Exemption" at bounding box center [737, 233] width 102 height 29
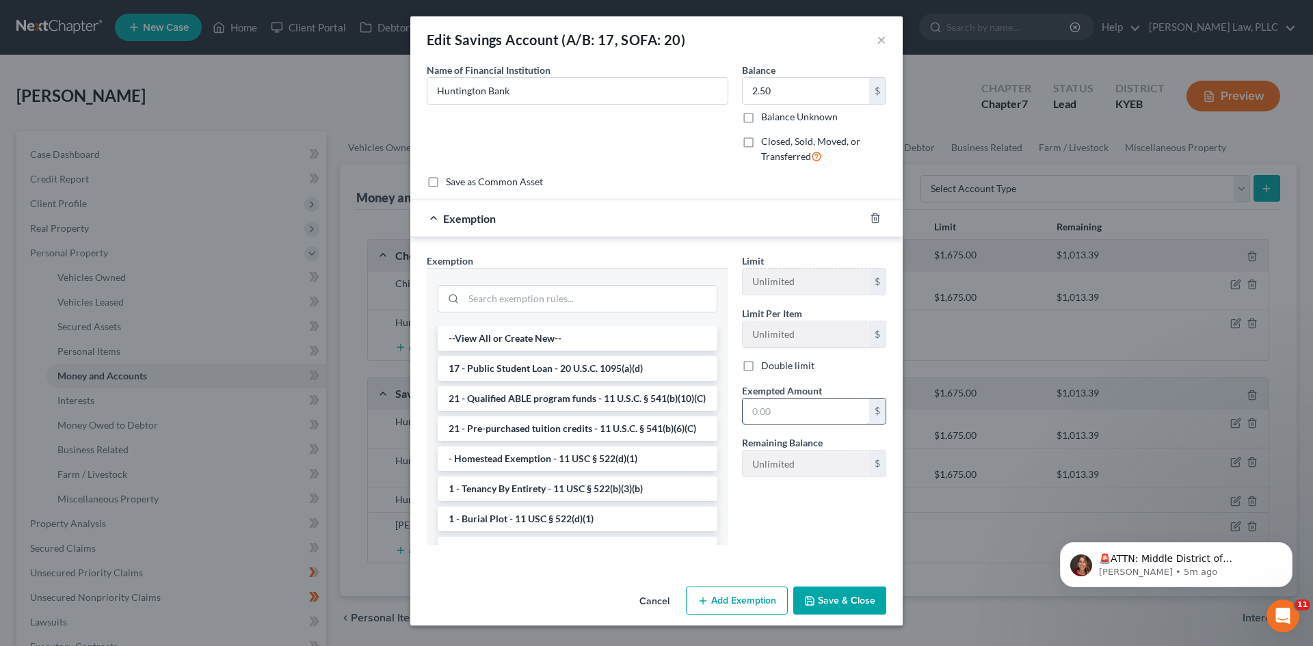
click at [800, 412] on input "text" at bounding box center [806, 412] width 127 height 26
type input "2.50"
click at [793, 529] on div "Limit Unlimited $ Limit Per Item Unlimited $ Double limit Exempted Amount * 2.5…" at bounding box center [814, 405] width 158 height 302
click at [553, 297] on input "search" at bounding box center [590, 299] width 253 height 26
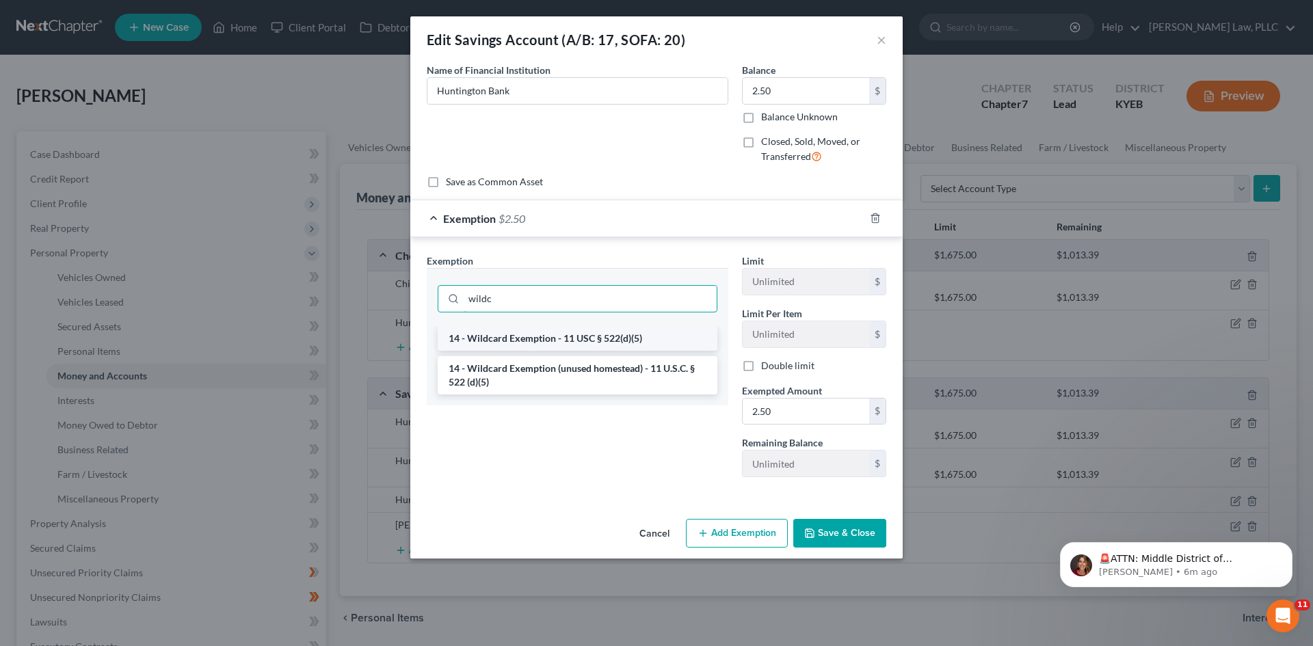
type input "wildc"
click at [561, 327] on li "14 - Wildcard Exemption - 11 USC § 522(d)(5)" at bounding box center [578, 338] width 280 height 25
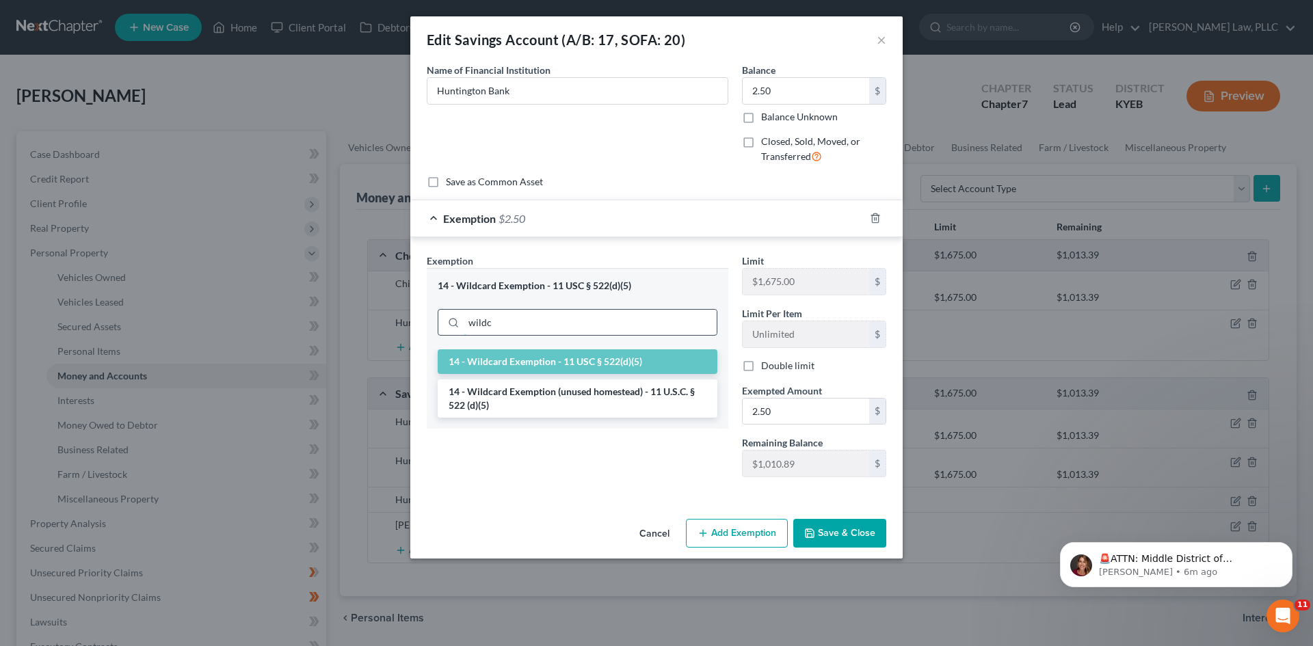
click at [515, 332] on input "wildc" at bounding box center [590, 323] width 253 height 26
click at [514, 361] on li "14 - Wildcard Exemption - 11 USC § 522(d)(5)" at bounding box center [578, 361] width 280 height 25
click at [514, 326] on input "wildc" at bounding box center [590, 323] width 253 height 26
click at [453, 364] on li "14 - Wildcard Exemption - 11 USC § 522(d)(5)" at bounding box center [578, 361] width 280 height 25
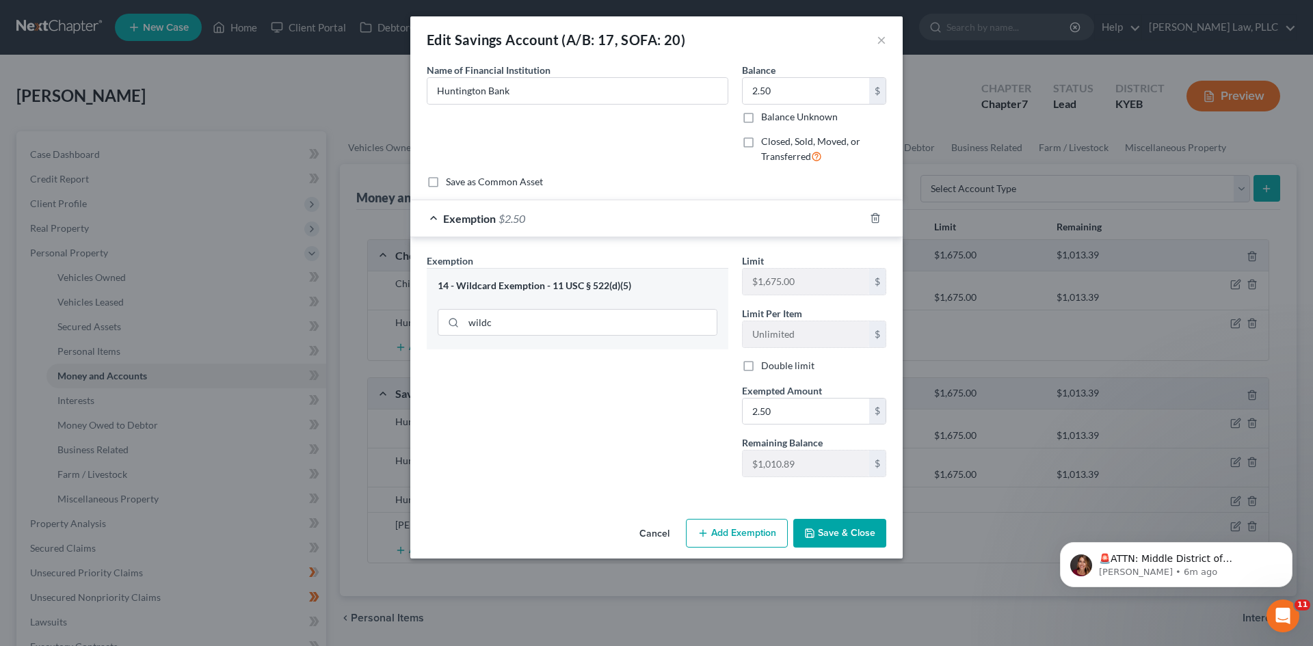
click at [839, 531] on button "Save & Close" at bounding box center [839, 533] width 93 height 29
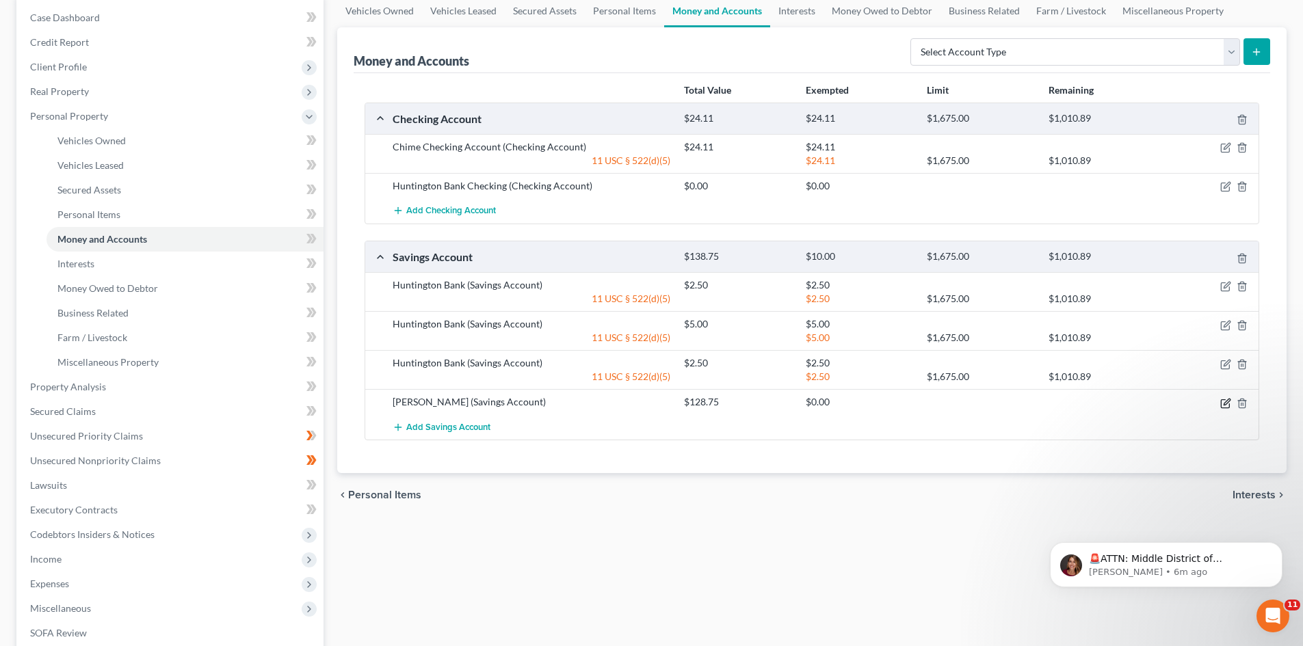
click at [1221, 402] on icon "button" at bounding box center [1225, 403] width 11 height 11
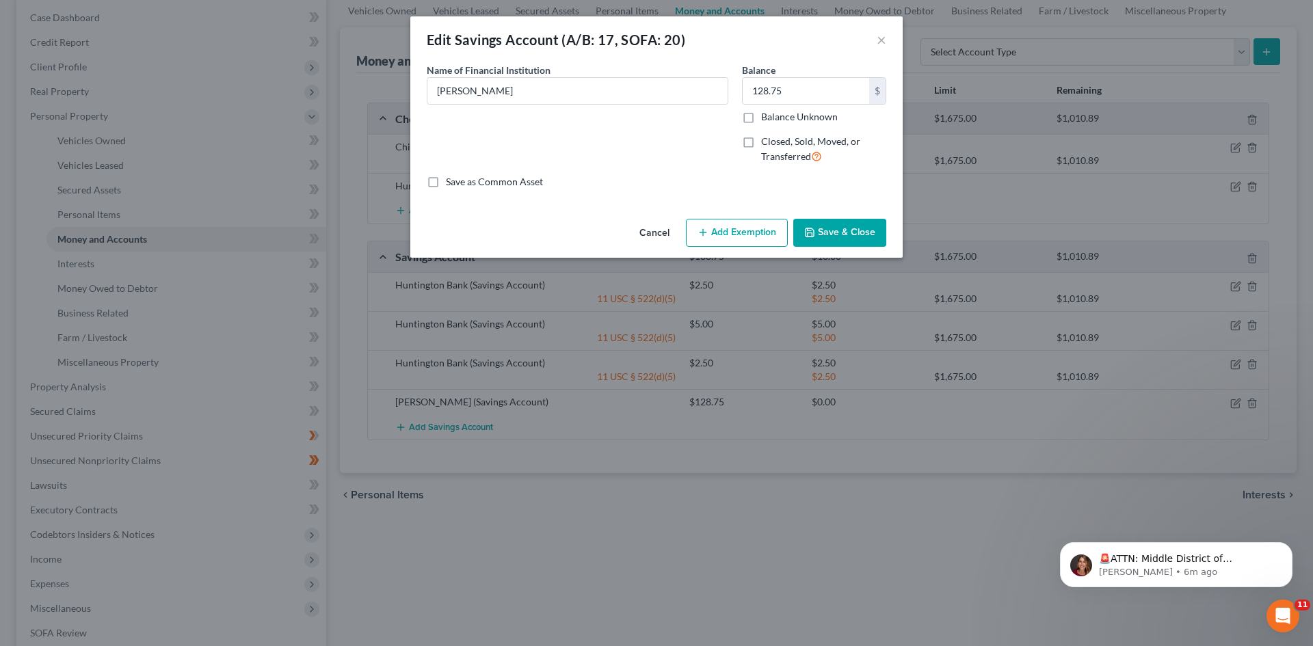
click at [766, 234] on button "Add Exemption" at bounding box center [737, 233] width 102 height 29
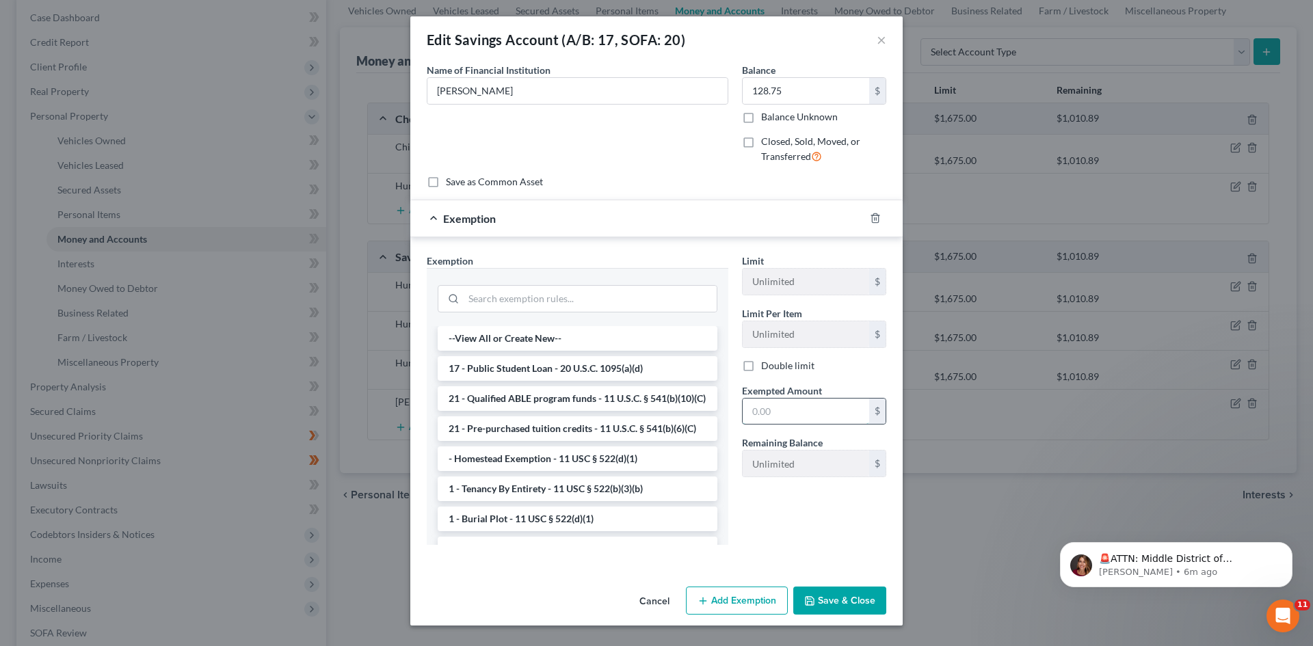
click at [775, 410] on input "text" at bounding box center [806, 412] width 127 height 26
type input "128.75"
click at [576, 297] on input "search" at bounding box center [590, 299] width 253 height 26
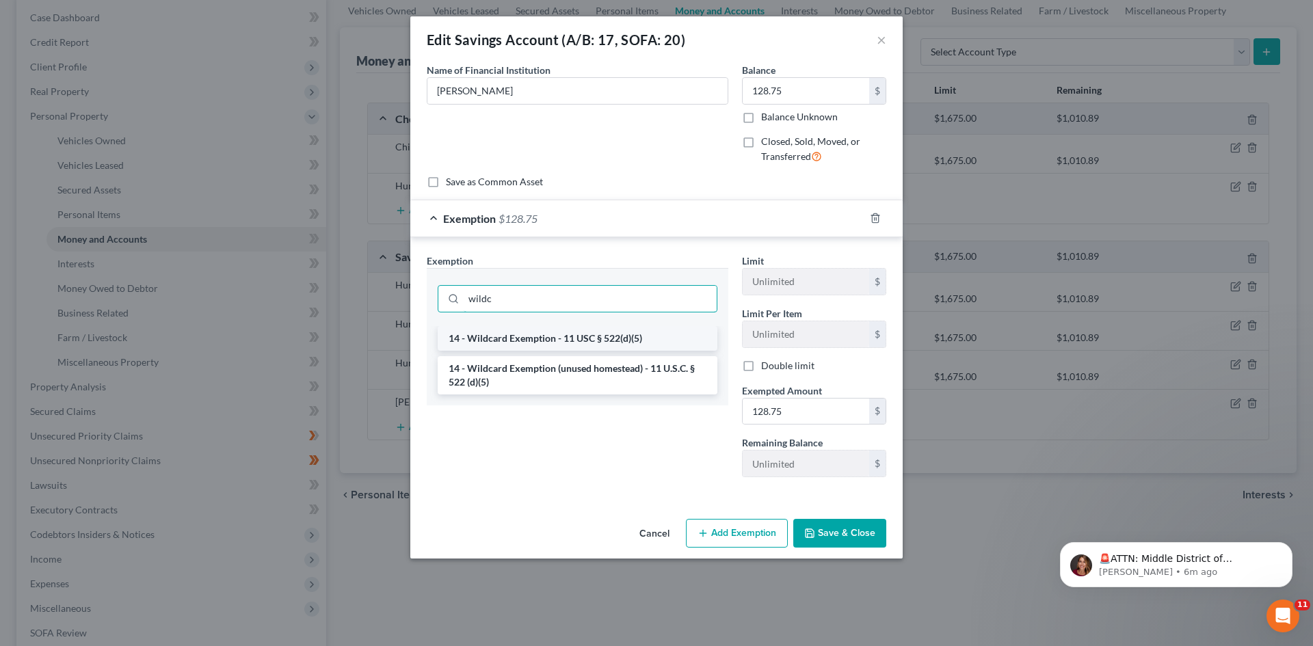
type input "wildc"
click at [577, 337] on li "14 - Wildcard Exemption - 11 USC § 522(d)(5)" at bounding box center [578, 338] width 280 height 25
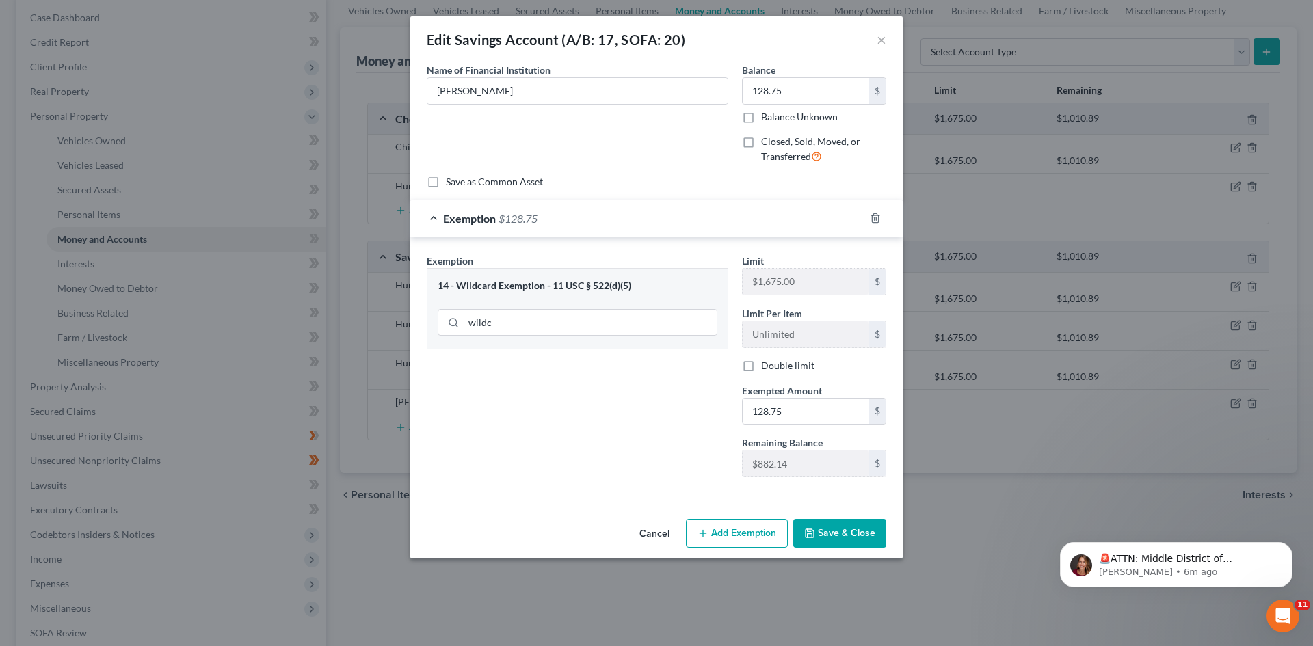
click at [833, 533] on button "Save & Close" at bounding box center [839, 533] width 93 height 29
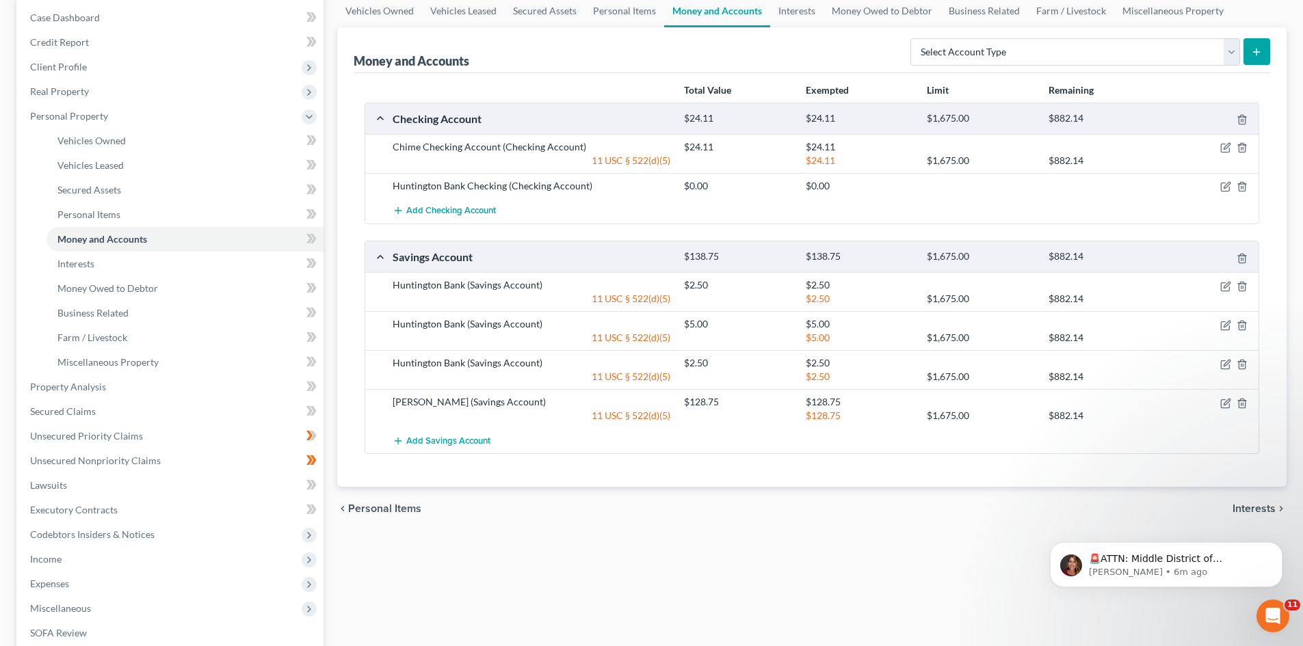
click at [878, 570] on div "Vehicles Owned Vehicles Leased Secured Assets Personal Items Money and Accounts…" at bounding box center [811, 390] width 963 height 790
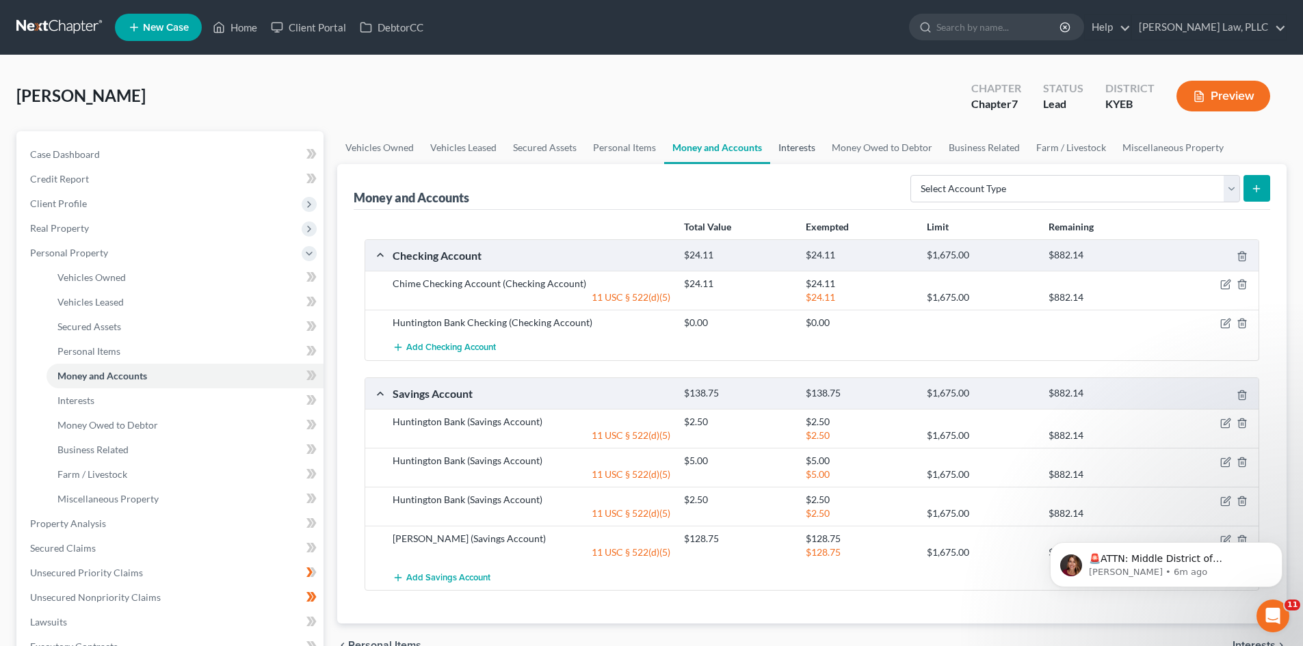
click at [795, 144] on link "Interests" at bounding box center [796, 147] width 53 height 33
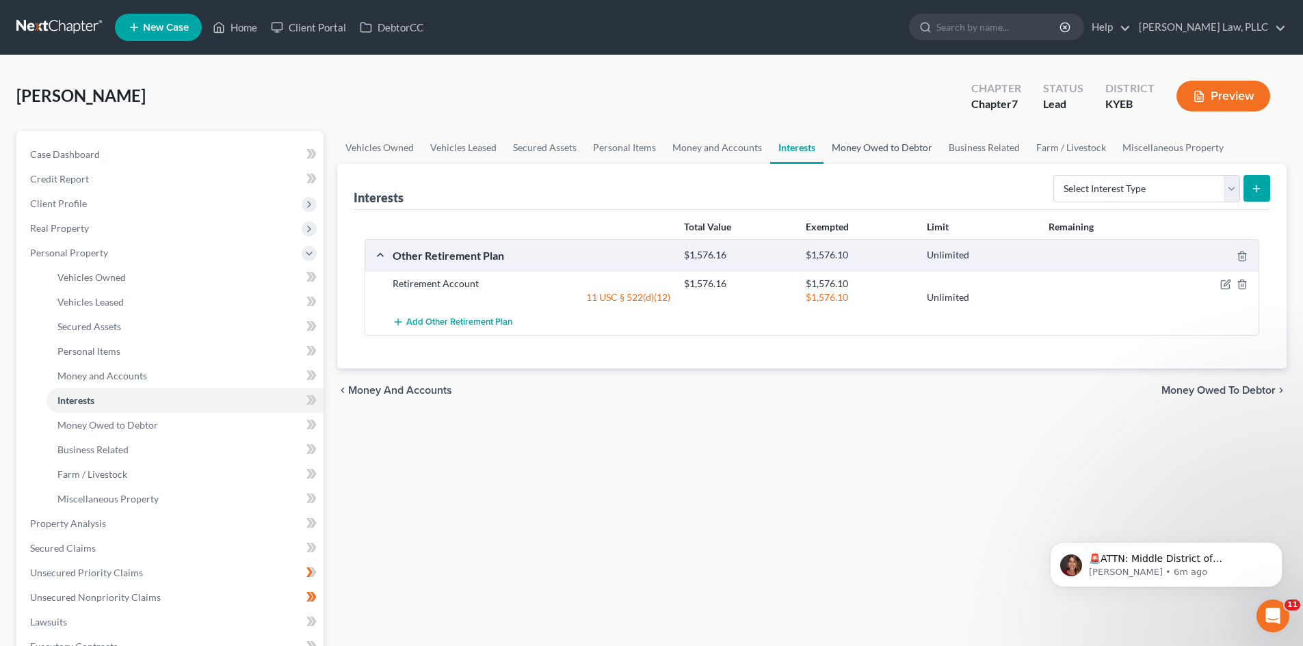
click at [907, 145] on link "Money Owed to Debtor" at bounding box center [881, 147] width 117 height 33
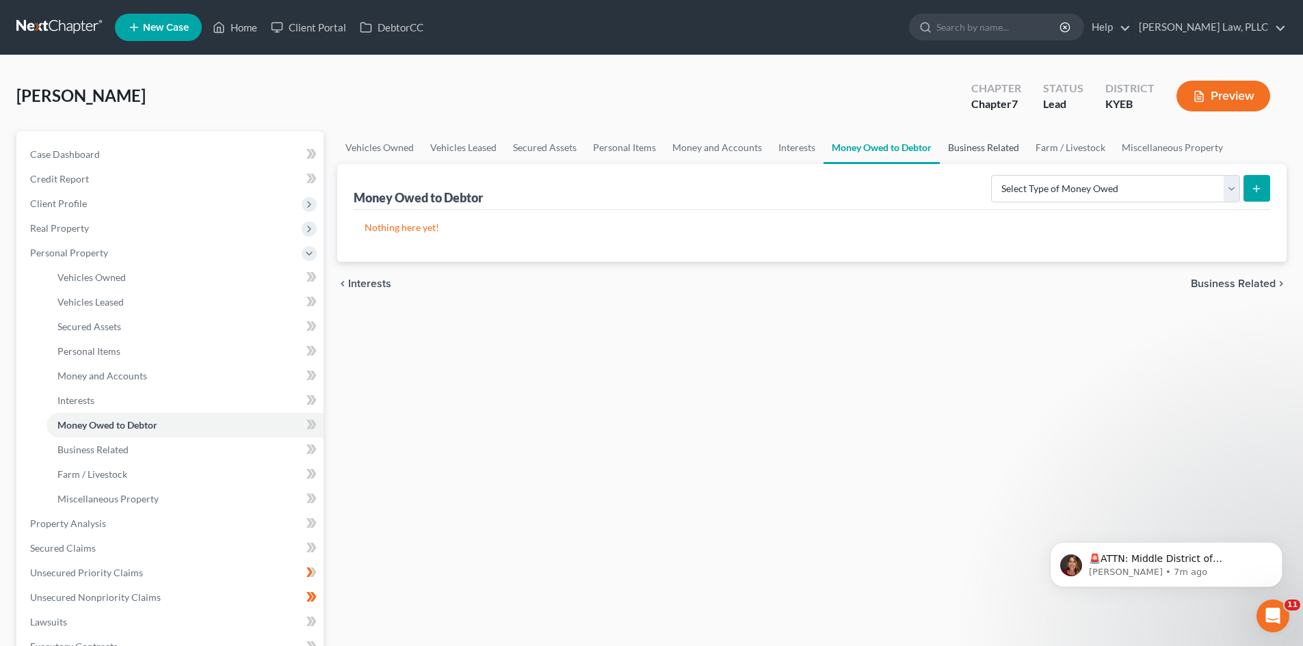
click at [980, 141] on link "Business Related" at bounding box center [984, 147] width 88 height 33
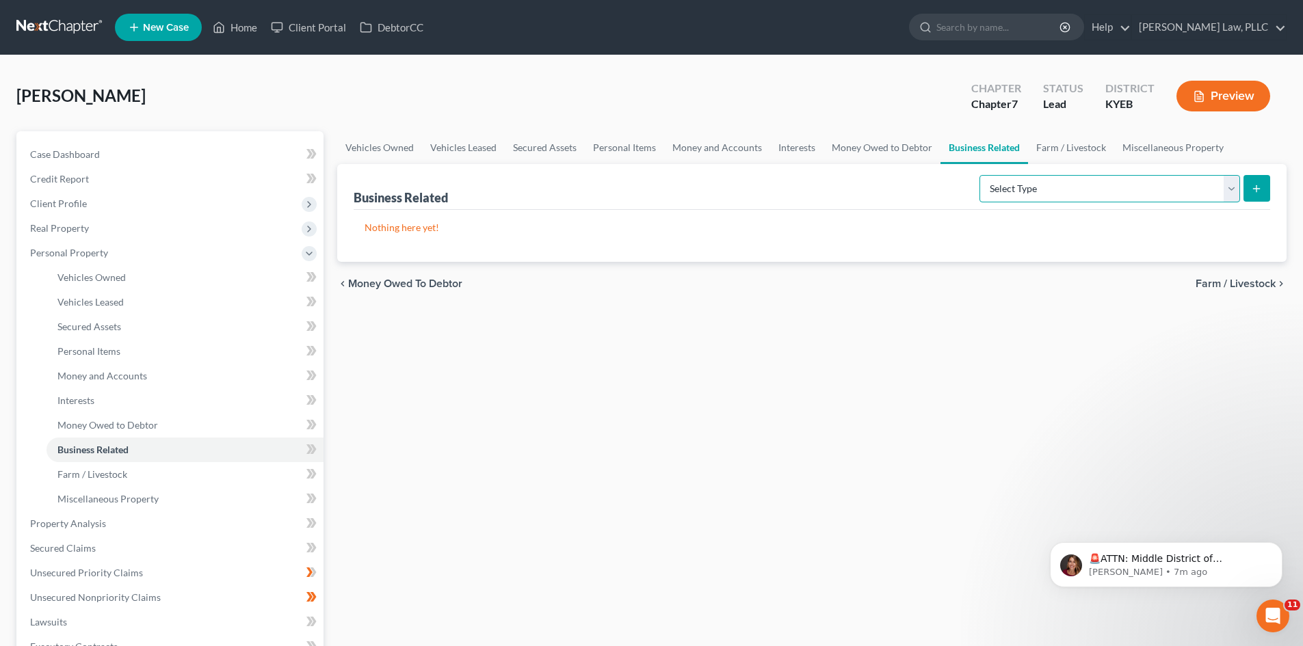
click at [1231, 191] on select "Select Type Customer Lists (A/B: 43) Franchises (A/B: 27) Inventory (A/B: 41) L…" at bounding box center [1109, 188] width 261 height 27
click at [789, 255] on div "Nothing here yet!" at bounding box center [812, 236] width 916 height 52
click at [1063, 146] on link "Farm / Livestock" at bounding box center [1071, 147] width 86 height 33
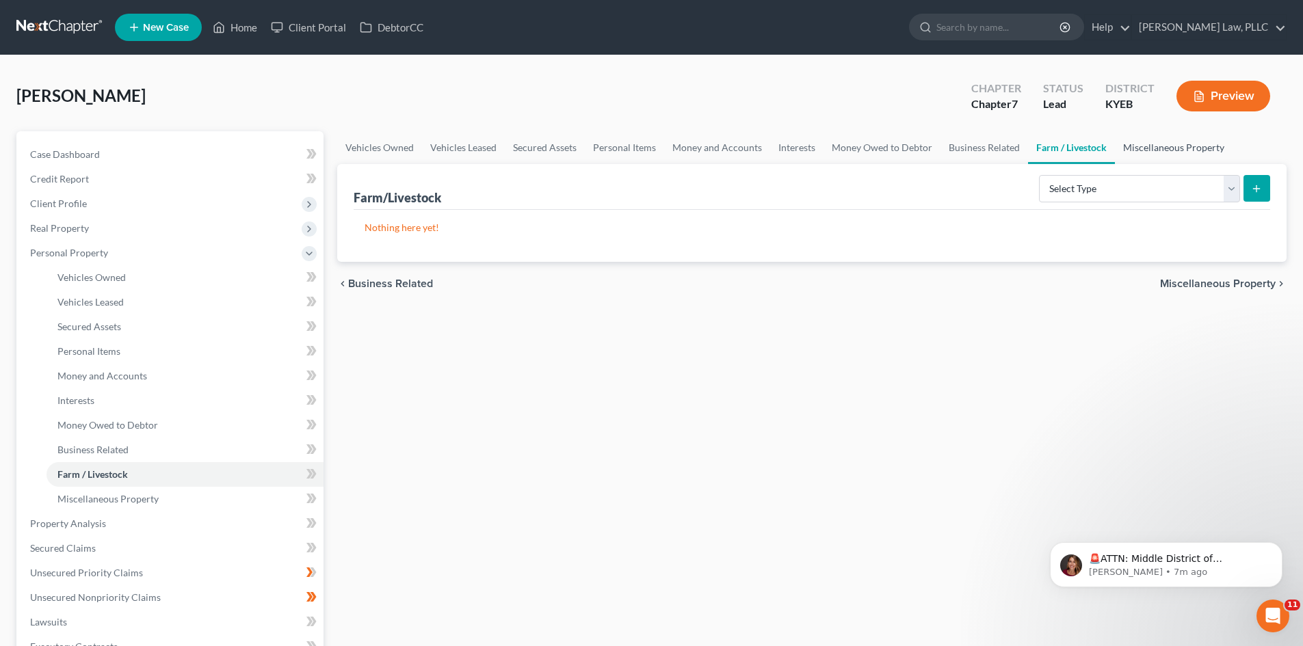
click at [1162, 150] on link "Miscellaneous Property" at bounding box center [1174, 147] width 118 height 33
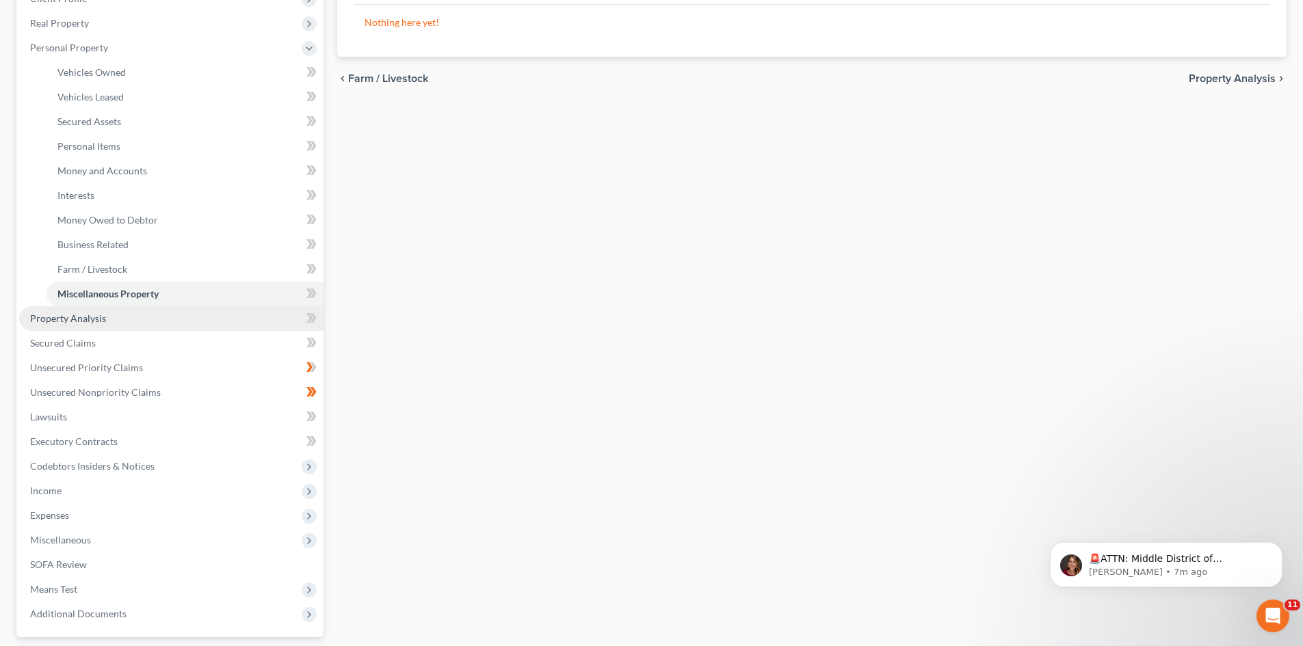
click at [75, 314] on span "Property Analysis" at bounding box center [68, 319] width 76 height 12
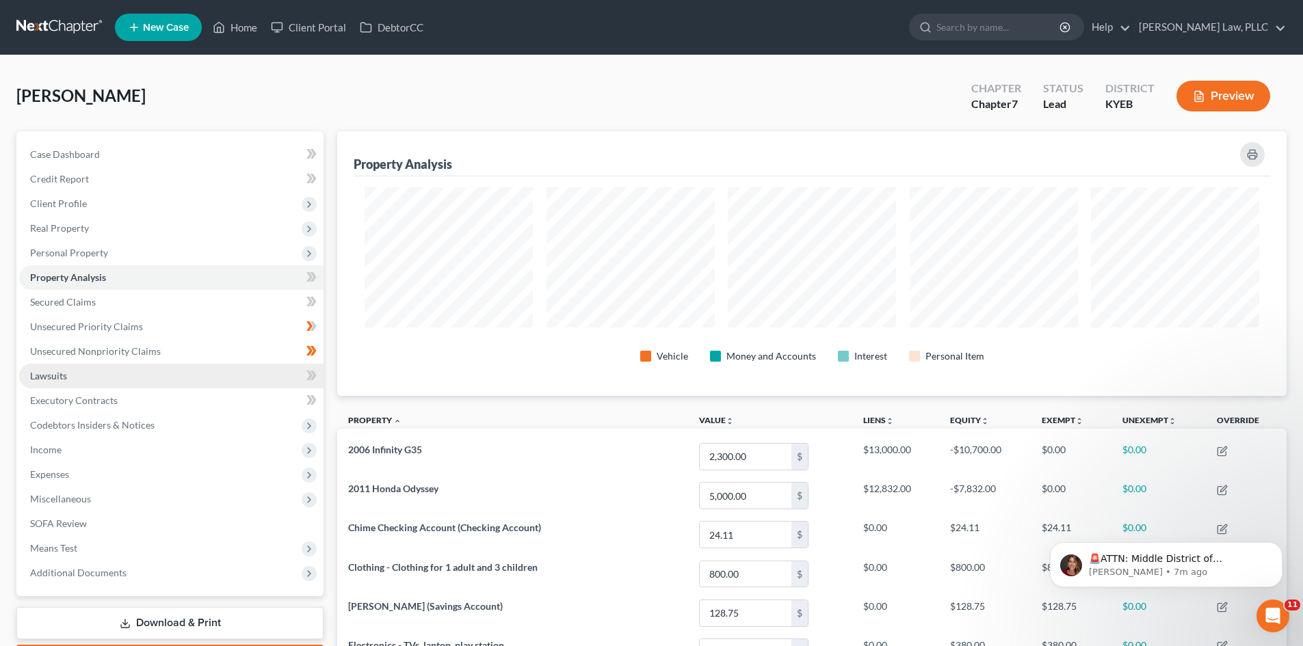
click at [47, 374] on span "Lawsuits" at bounding box center [48, 376] width 37 height 12
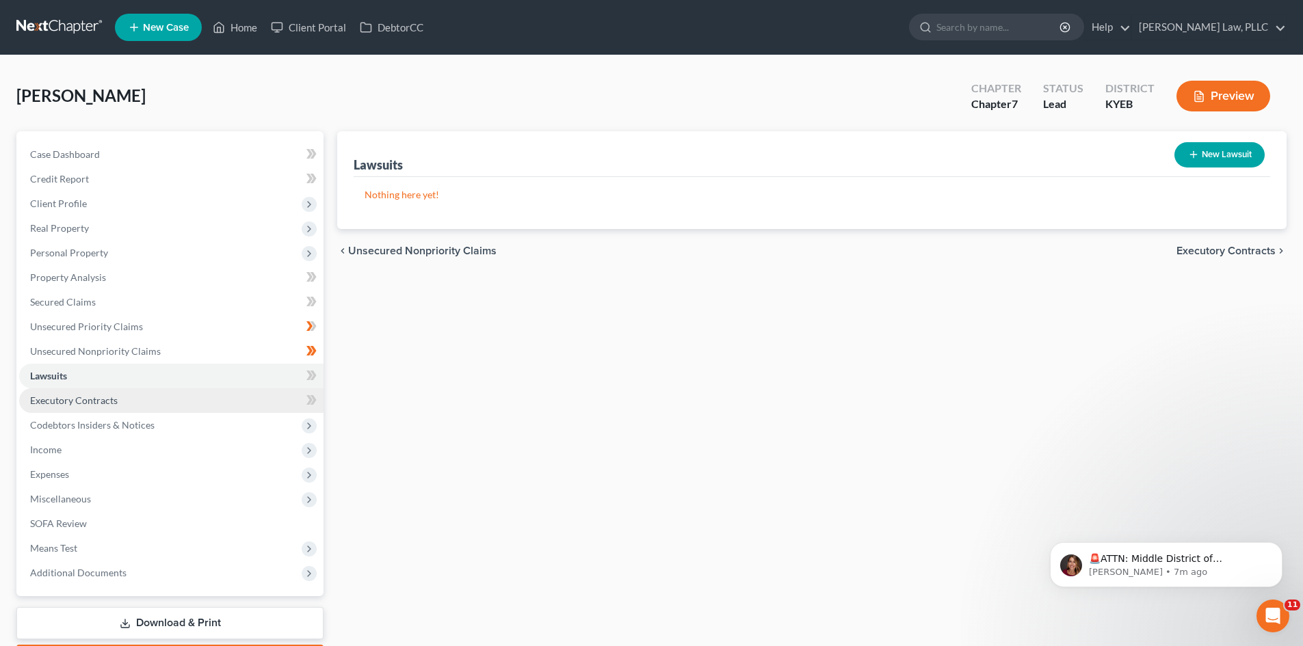
click at [44, 404] on span "Executory Contracts" at bounding box center [74, 401] width 88 height 12
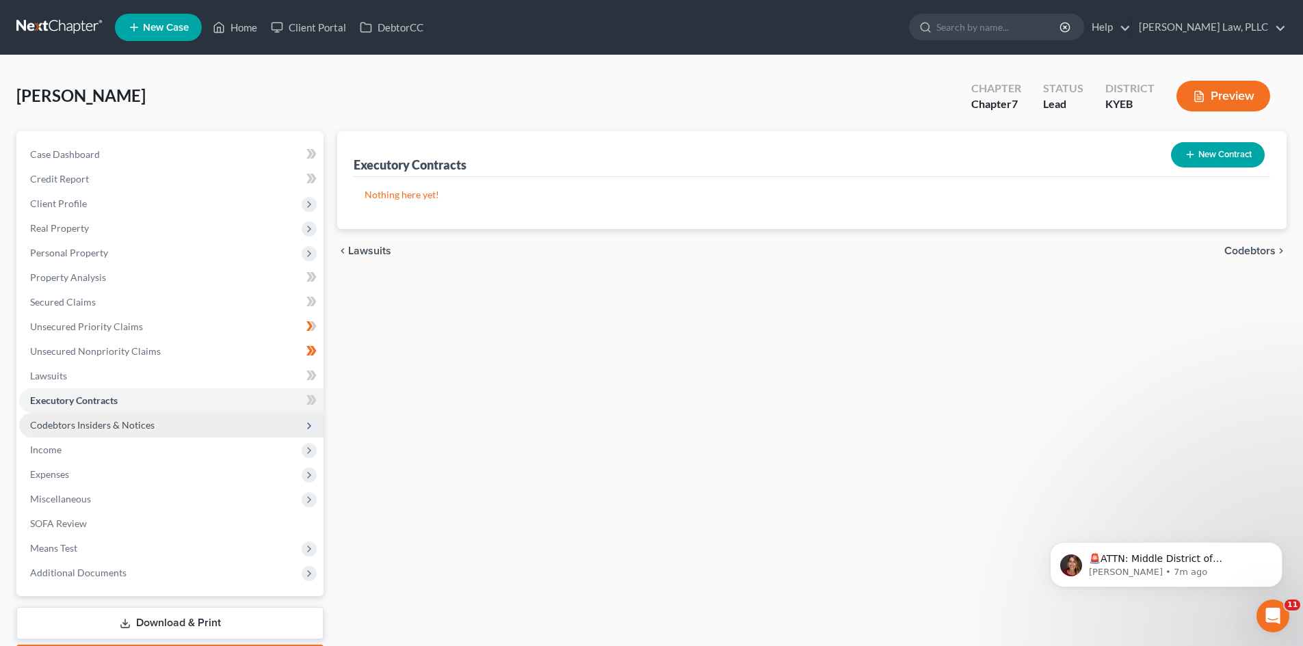
click at [39, 426] on span "Codebtors Insiders & Notices" at bounding box center [92, 425] width 124 height 12
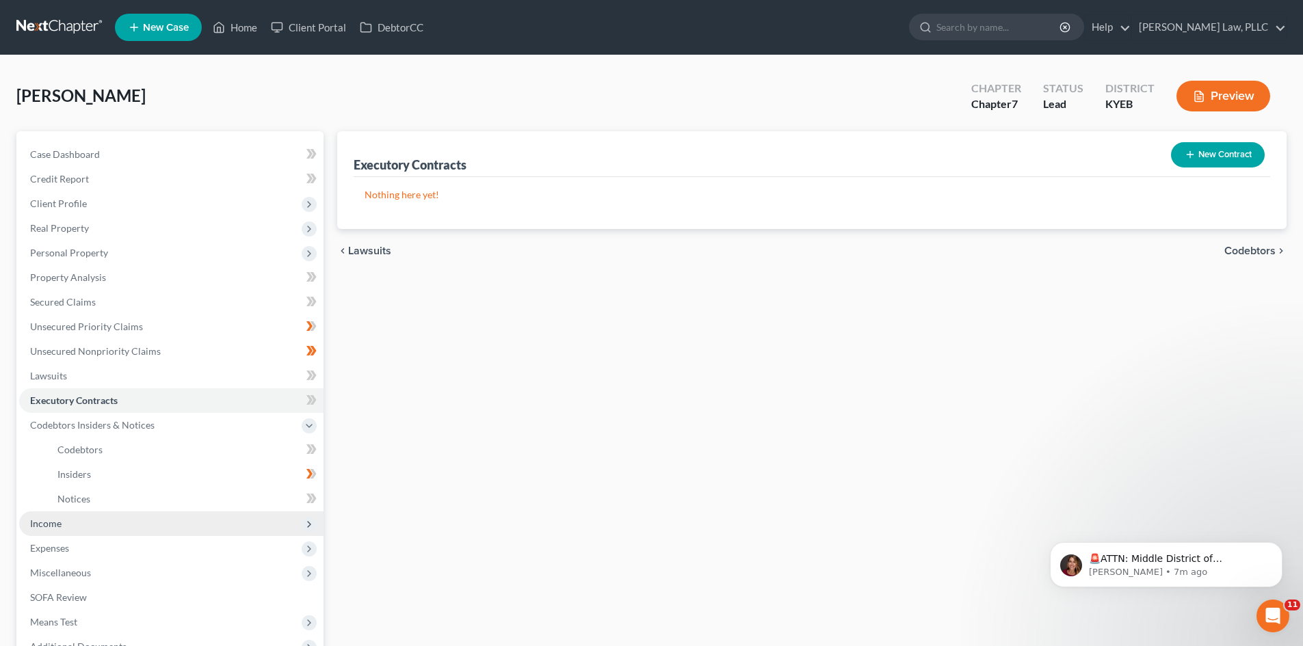
click at [35, 522] on span "Income" at bounding box center [45, 524] width 31 height 12
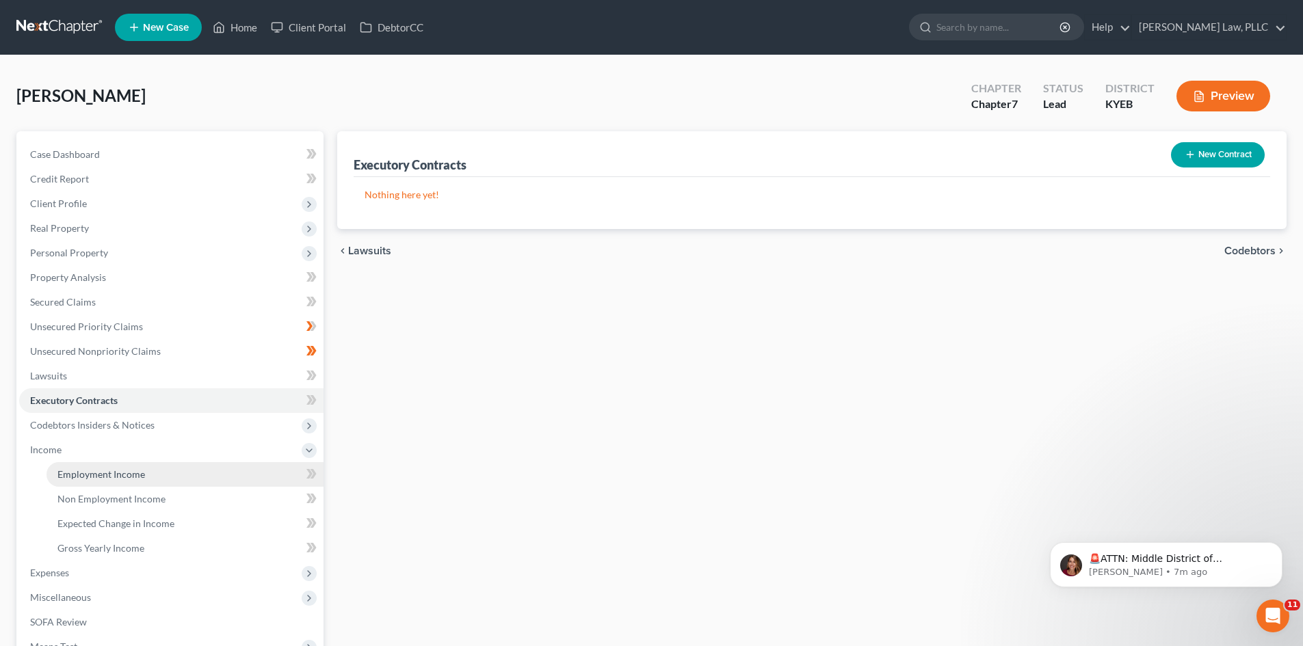
click at [75, 475] on span "Employment Income" at bounding box center [101, 474] width 88 height 12
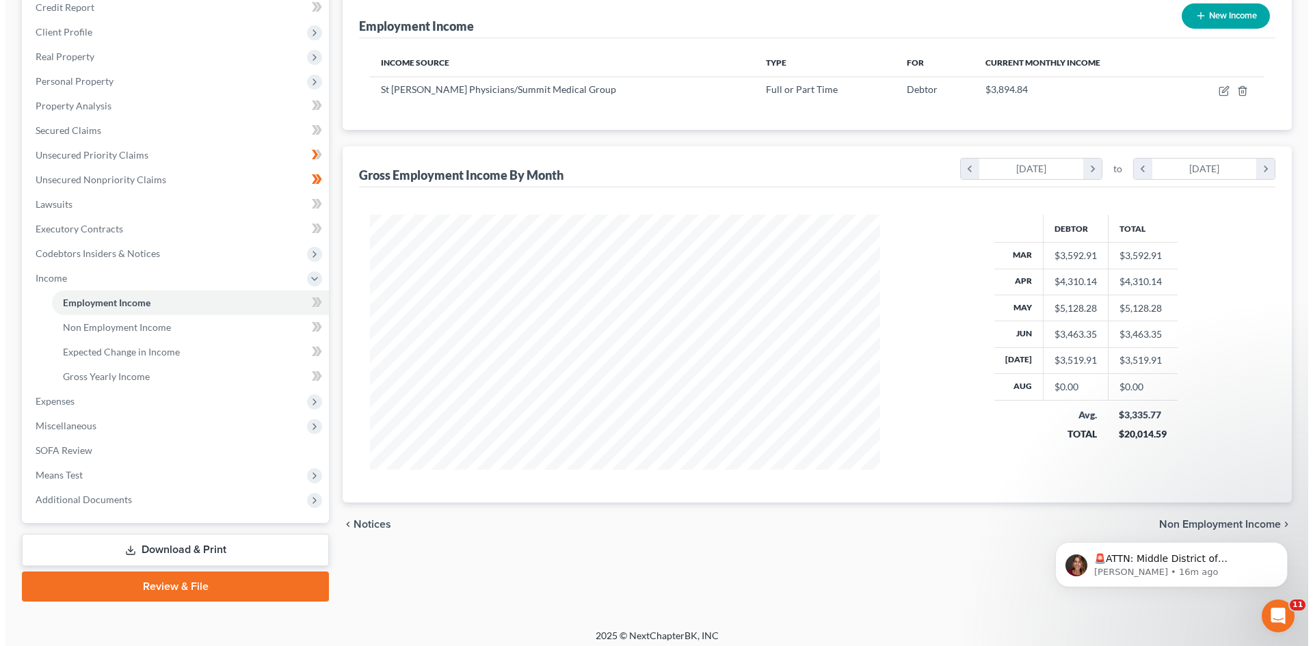
scroll to position [179, 0]
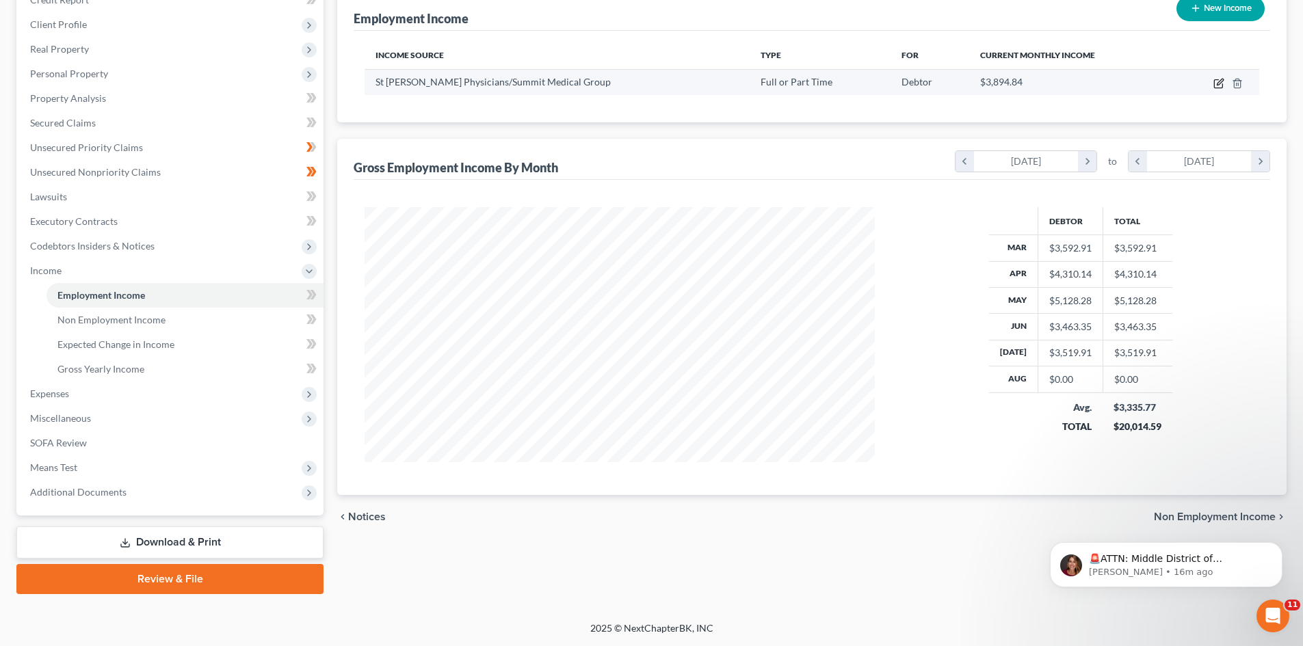
click at [1216, 81] on icon "button" at bounding box center [1218, 83] width 11 height 11
select select "0"
select select "18"
select select "2"
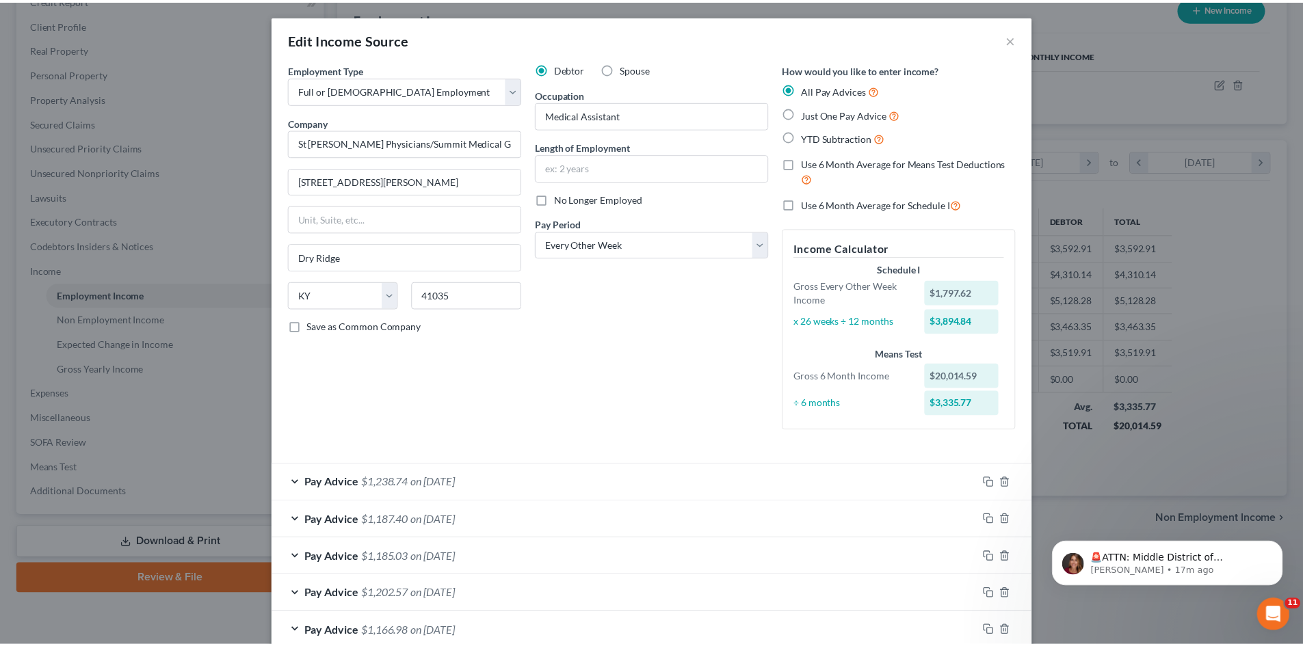
scroll to position [0, 0]
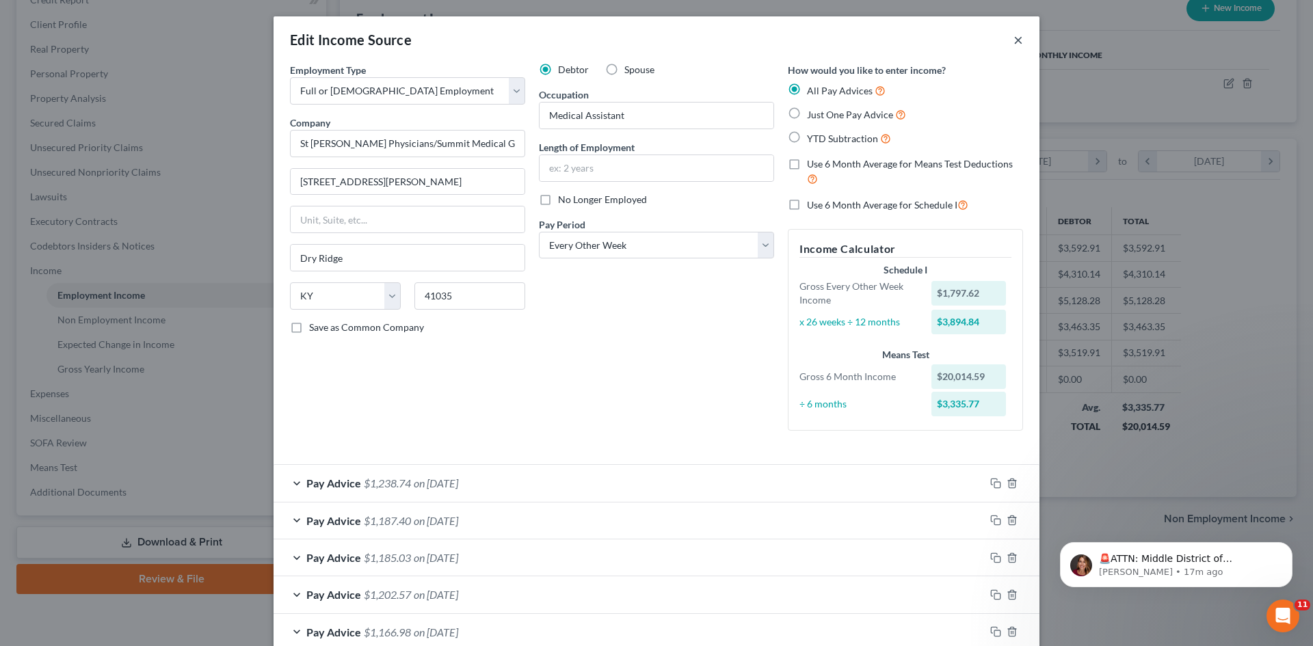
click at [1014, 38] on button "×" at bounding box center [1018, 39] width 10 height 16
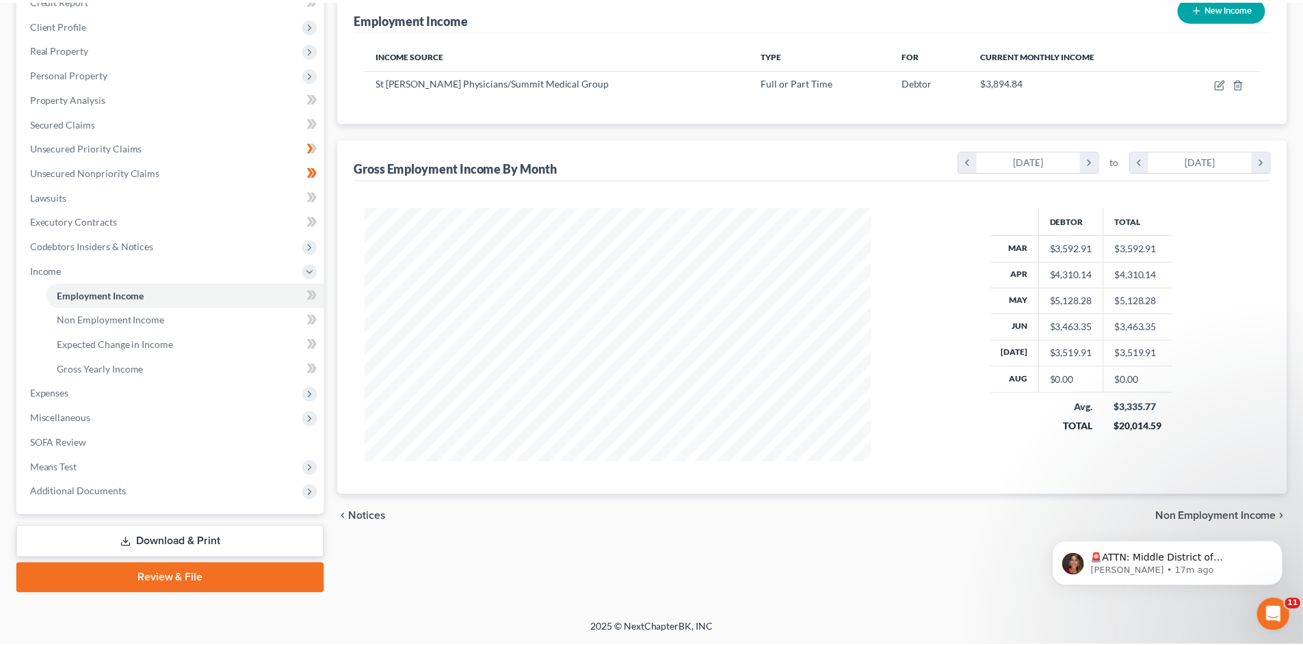
scroll to position [683585, 683303]
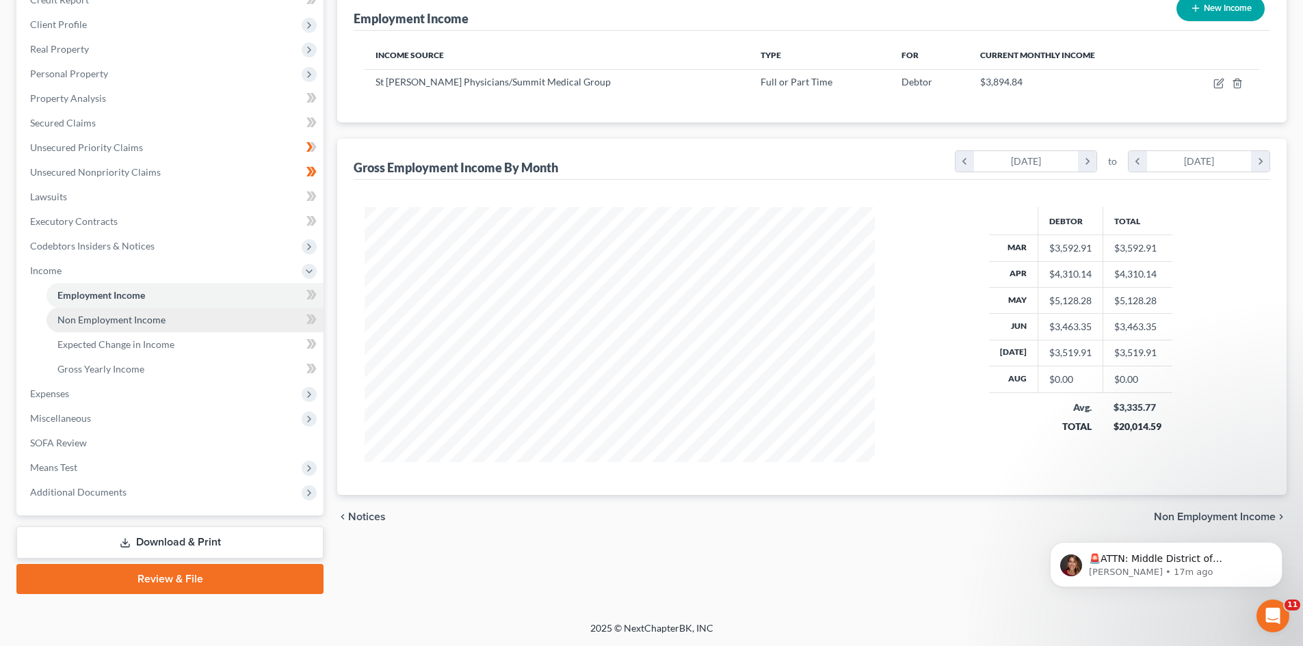
click at [102, 321] on span "Non Employment Income" at bounding box center [111, 320] width 108 height 12
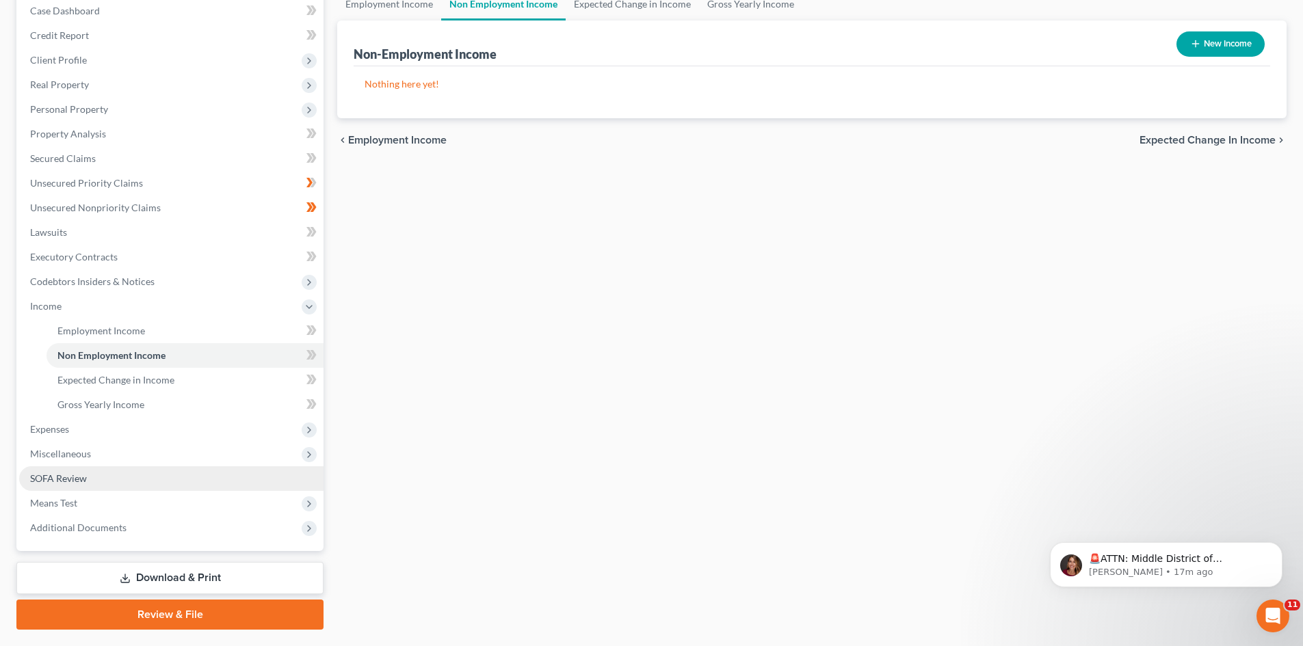
scroll to position [179, 0]
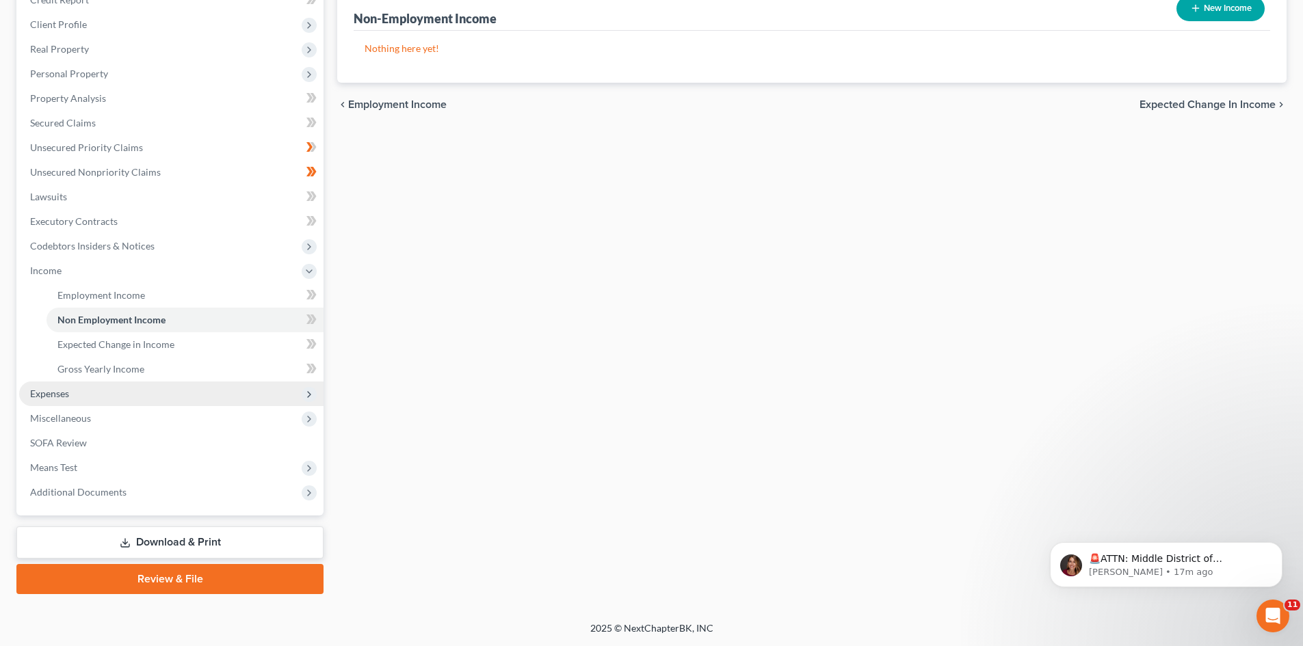
click at [53, 396] on span "Expenses" at bounding box center [49, 394] width 39 height 12
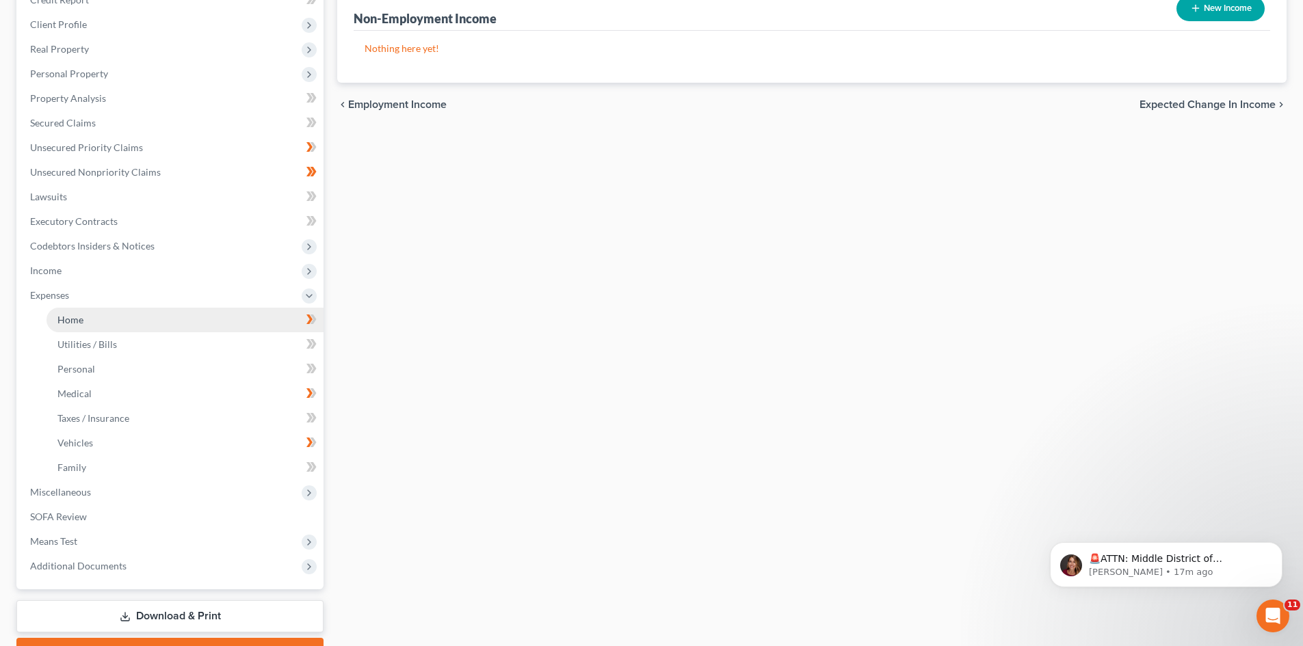
click at [62, 317] on span "Home" at bounding box center [70, 320] width 26 height 12
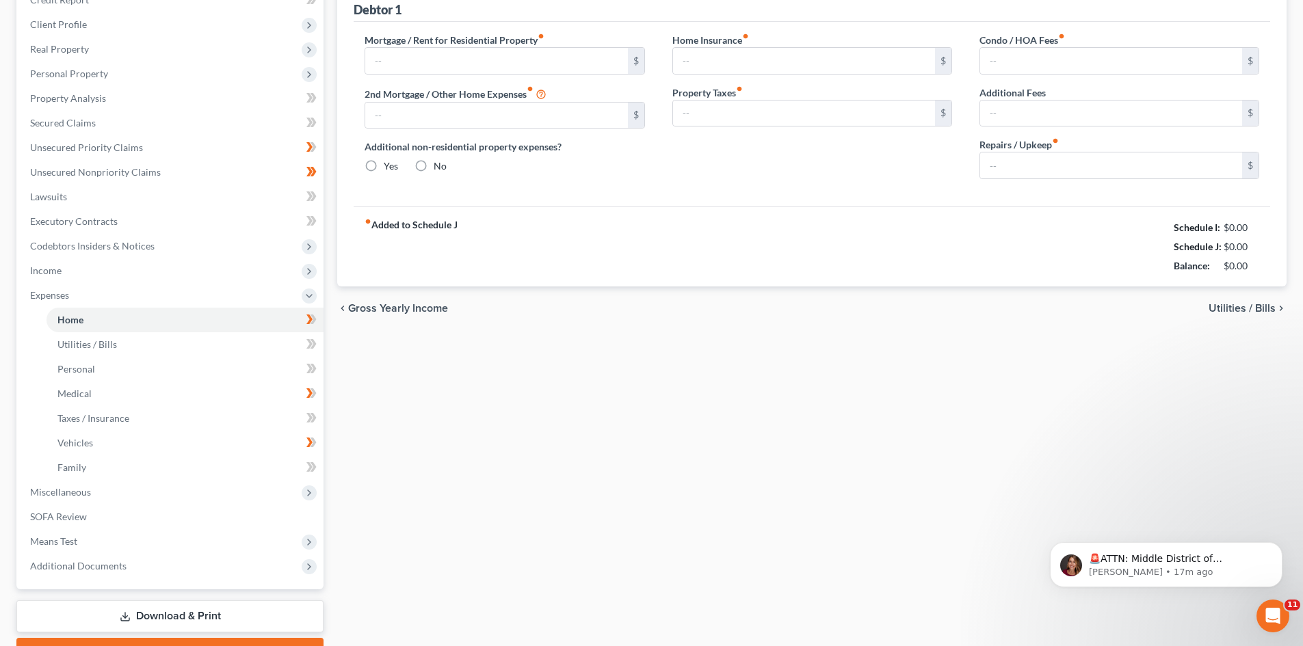
type input "1,000.00"
type input "0.00"
radio input "true"
type input "0.00"
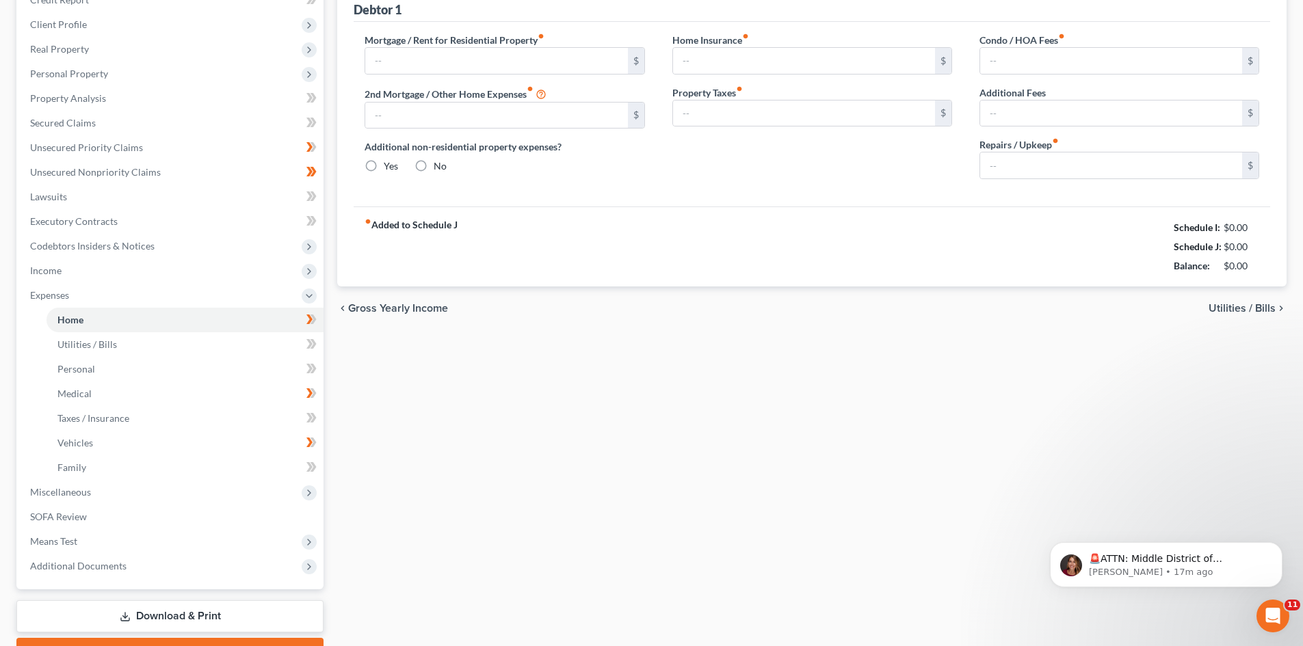
type input "0.00"
type input "100.00"
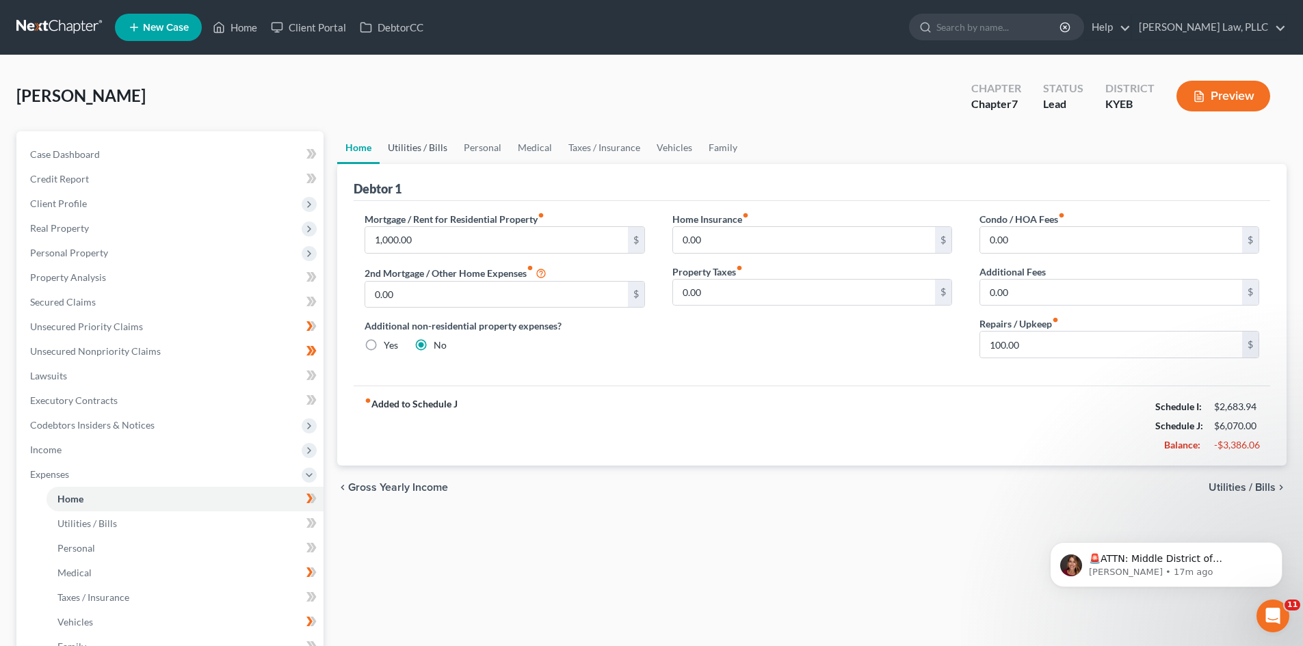
click at [419, 146] on link "Utilities / Bills" at bounding box center [418, 147] width 76 height 33
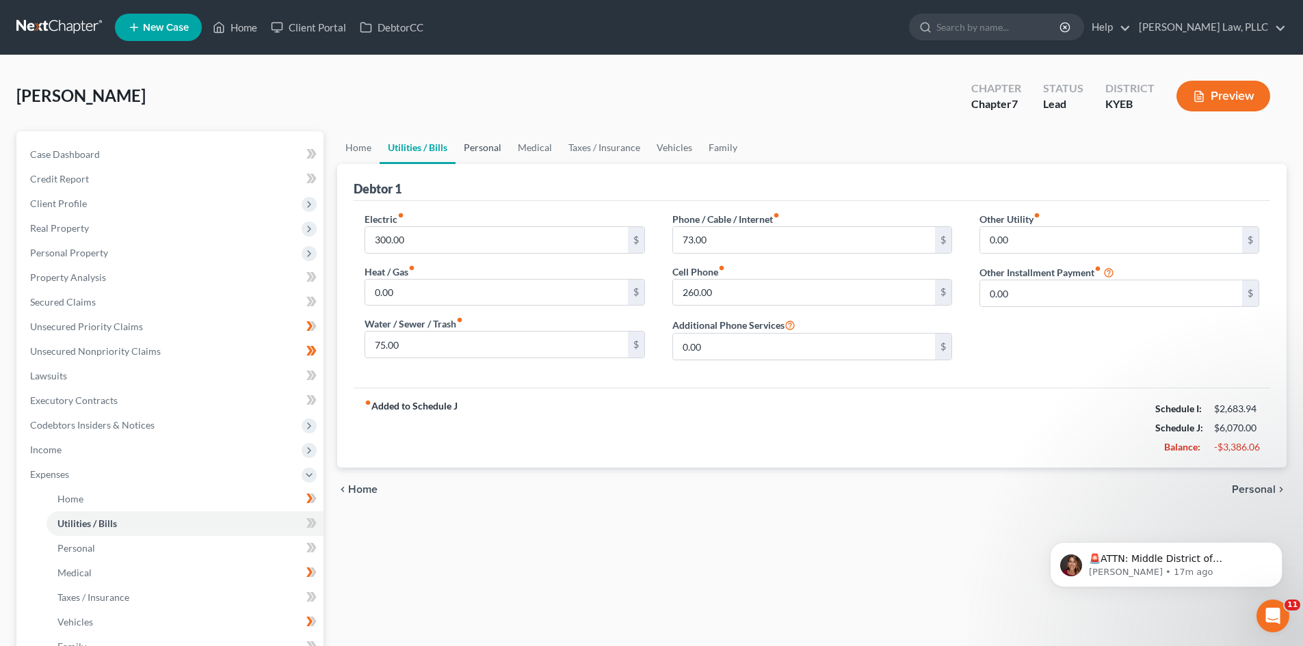
click at [474, 144] on link "Personal" at bounding box center [482, 147] width 54 height 33
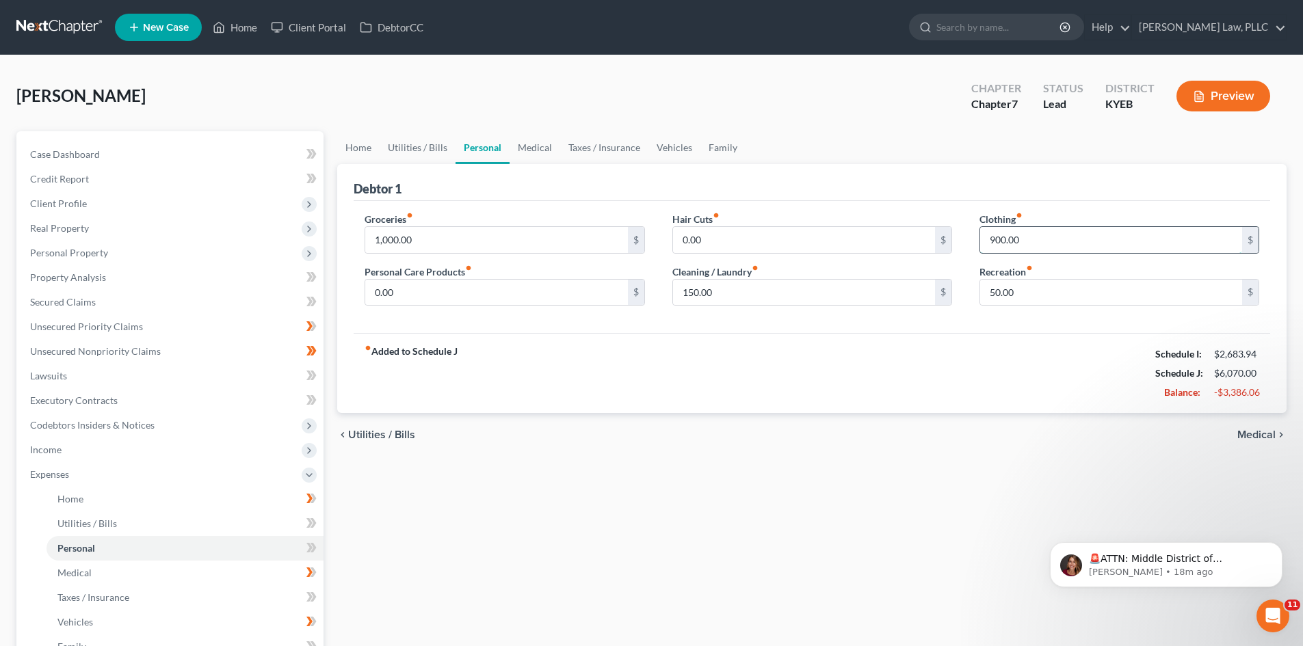
click at [995, 239] on input "900.00" at bounding box center [1111, 240] width 262 height 26
type input "500.00"
click at [877, 371] on div "fiber_manual_record Added to Schedule J Schedule I: $2,683.94 Schedule J: $5,67…" at bounding box center [812, 373] width 916 height 80
click at [536, 147] on link "Medical" at bounding box center [534, 147] width 51 height 33
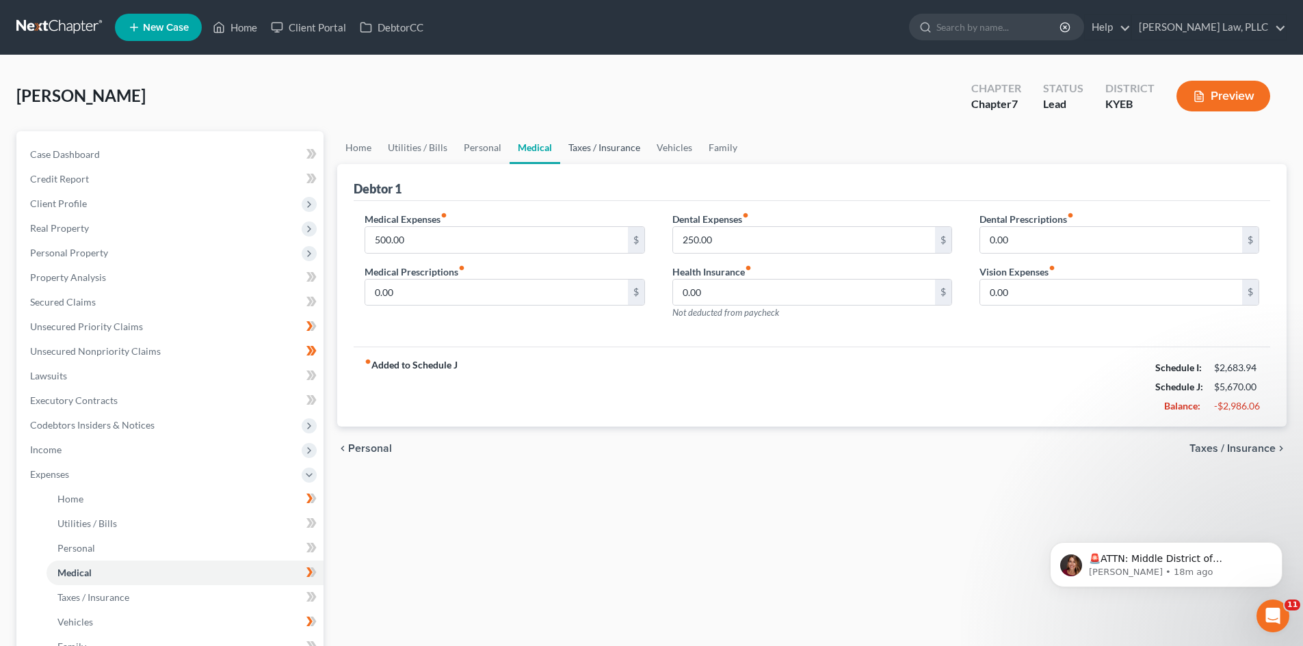
click at [585, 143] on link "Taxes / Insurance" at bounding box center [604, 147] width 88 height 33
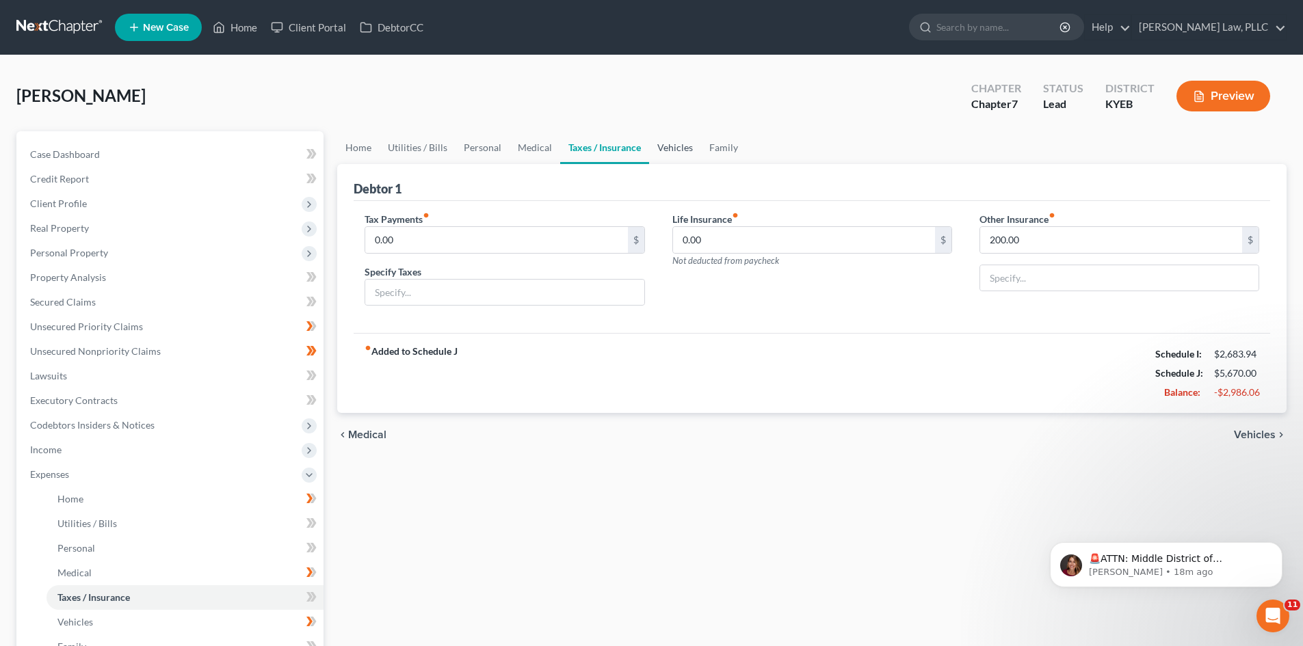
click at [678, 142] on link "Vehicles" at bounding box center [675, 147] width 52 height 33
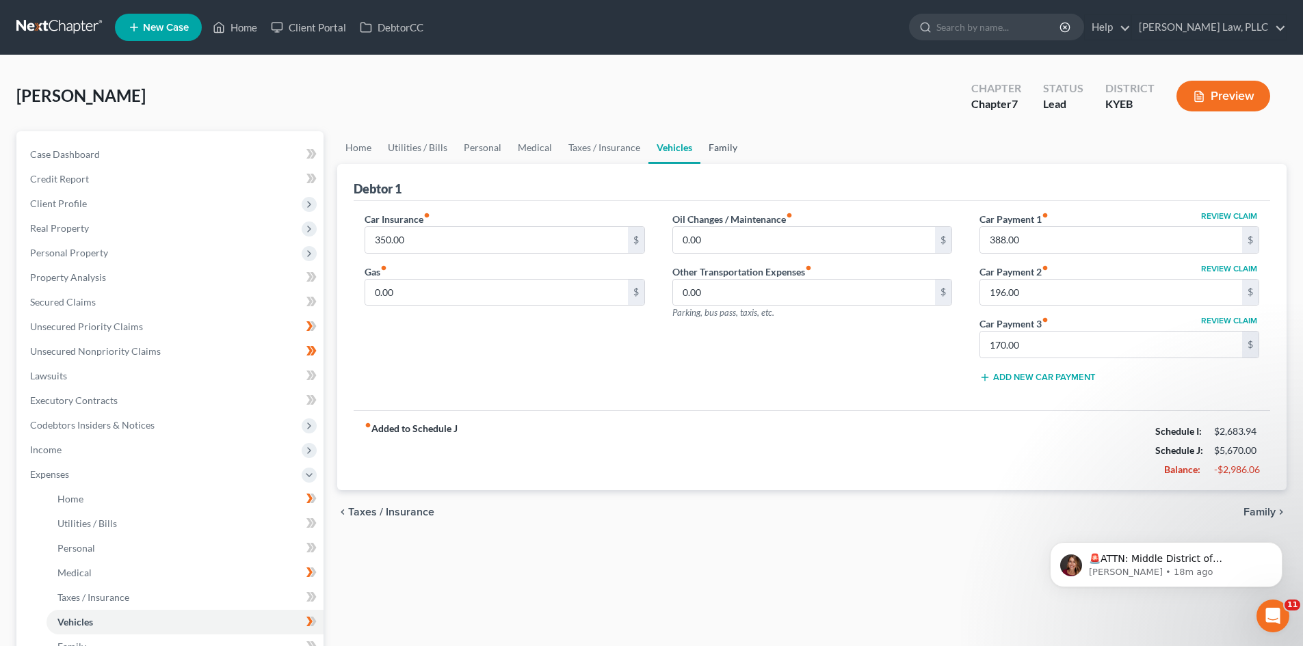
click at [719, 150] on link "Family" at bounding box center [722, 147] width 45 height 33
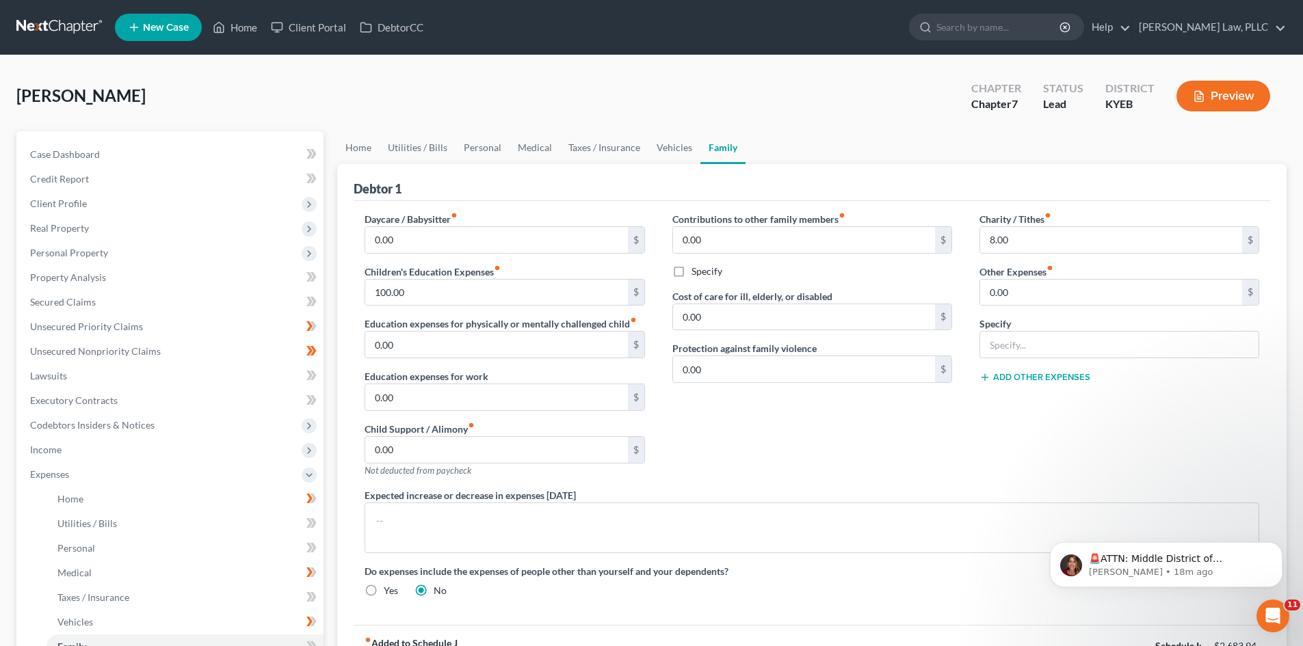
click at [810, 138] on ul "Home Utilities / Bills Personal Medical Taxes / Insurance Vehicles Family" at bounding box center [811, 147] width 949 height 33
